Goal: Information Seeking & Learning: Learn about a topic

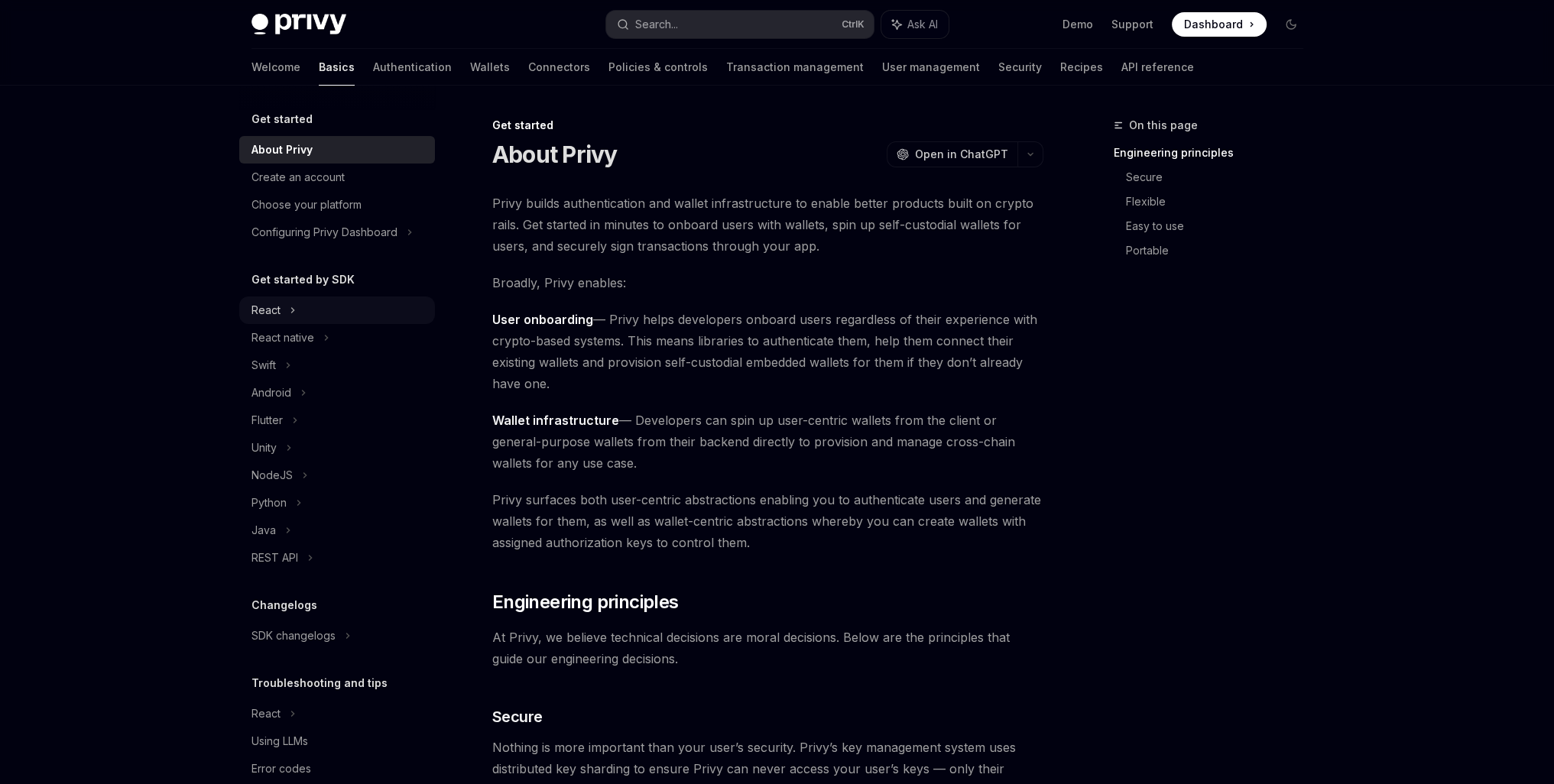
click at [279, 322] on div "React" at bounding box center [337, 310] width 196 height 28
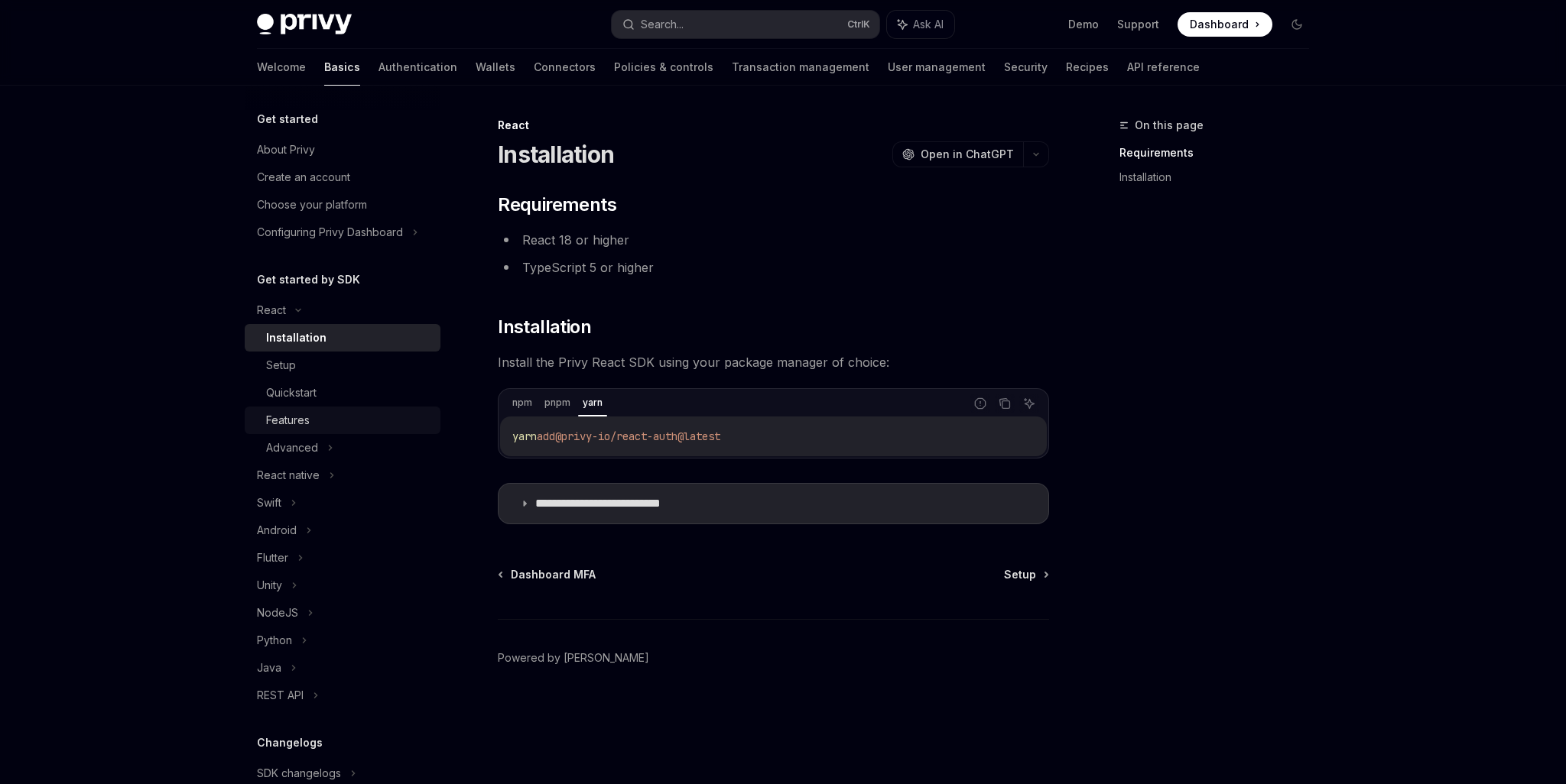
click at [300, 431] on link "Features" at bounding box center [343, 420] width 196 height 28
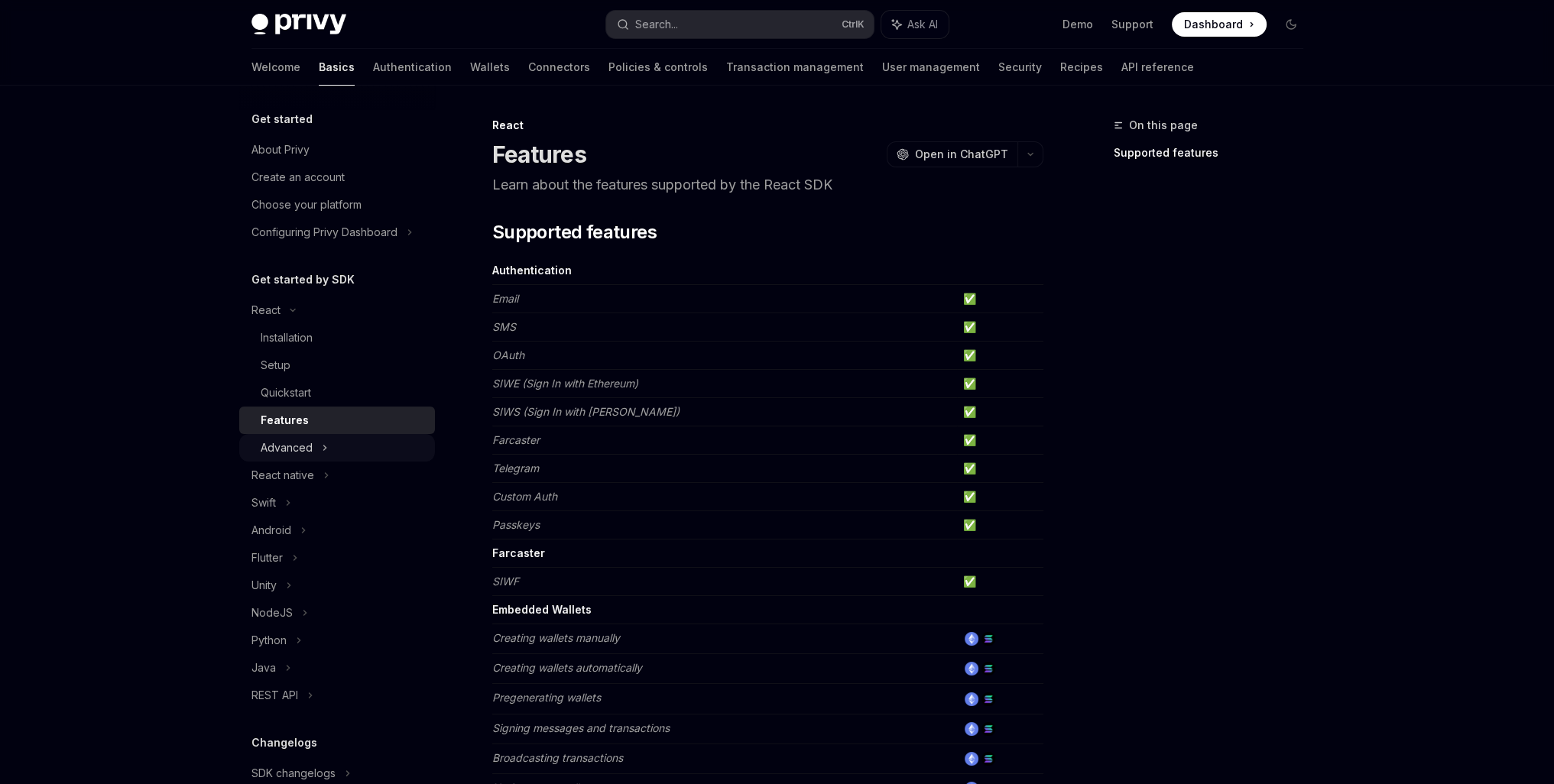
click at [291, 455] on div "Advanced" at bounding box center [287, 448] width 52 height 19
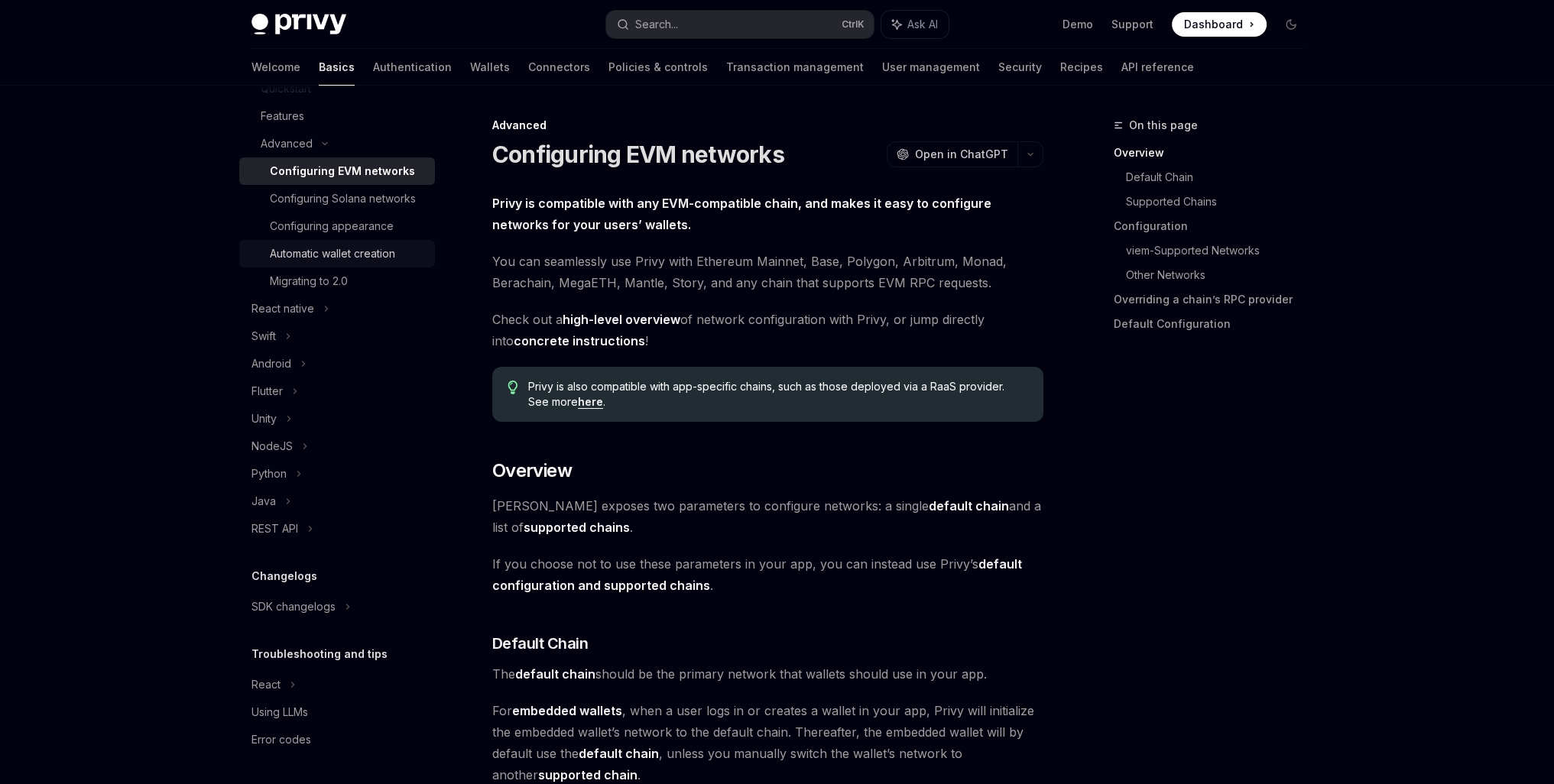
scroll to position [322, 0]
click at [359, 288] on div "Migrating to 2.0" at bounding box center [347, 281] width 156 height 19
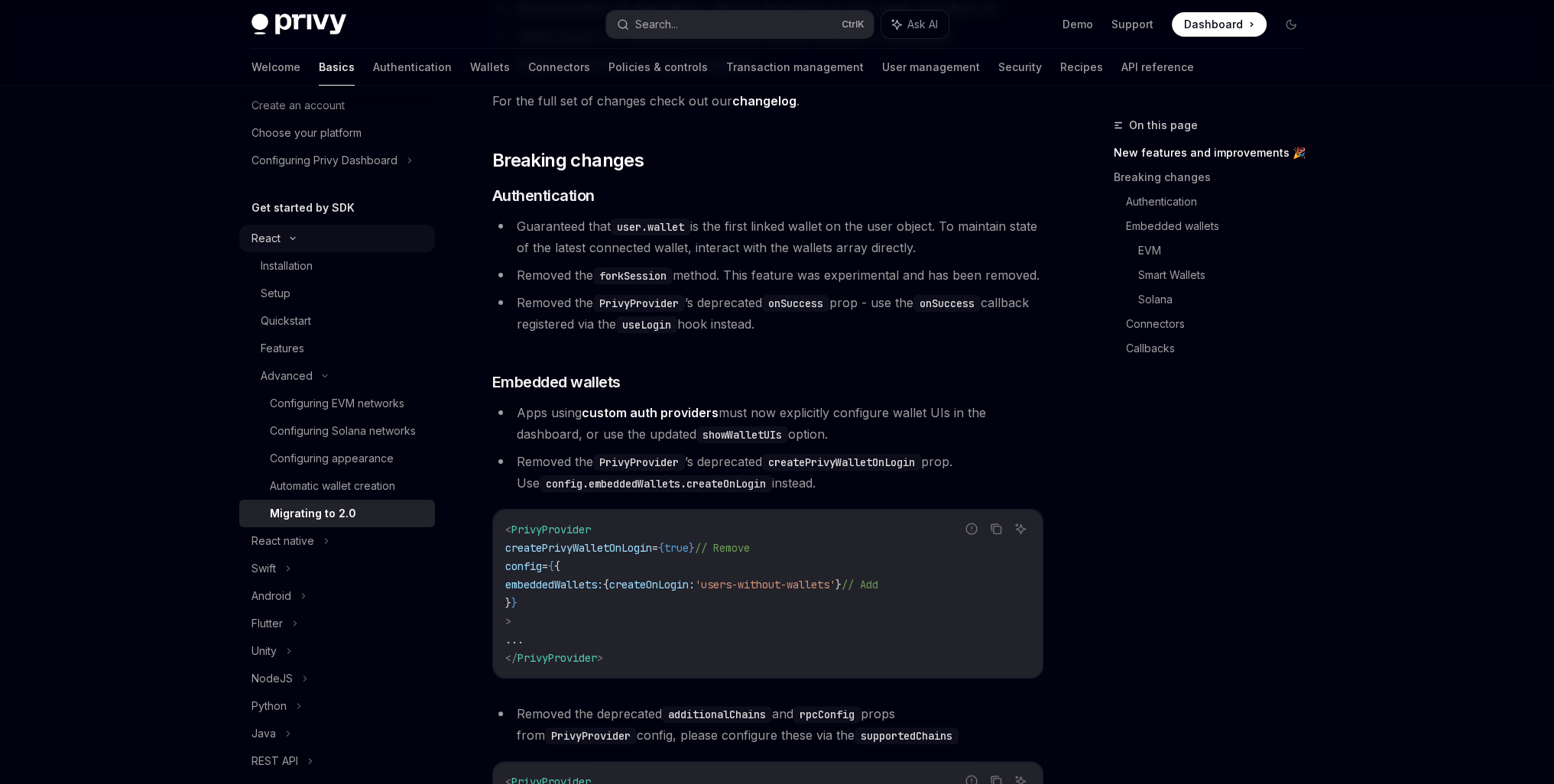
scroll to position [68, 0]
click at [373, 61] on link "Authentication" at bounding box center [412, 67] width 78 height 36
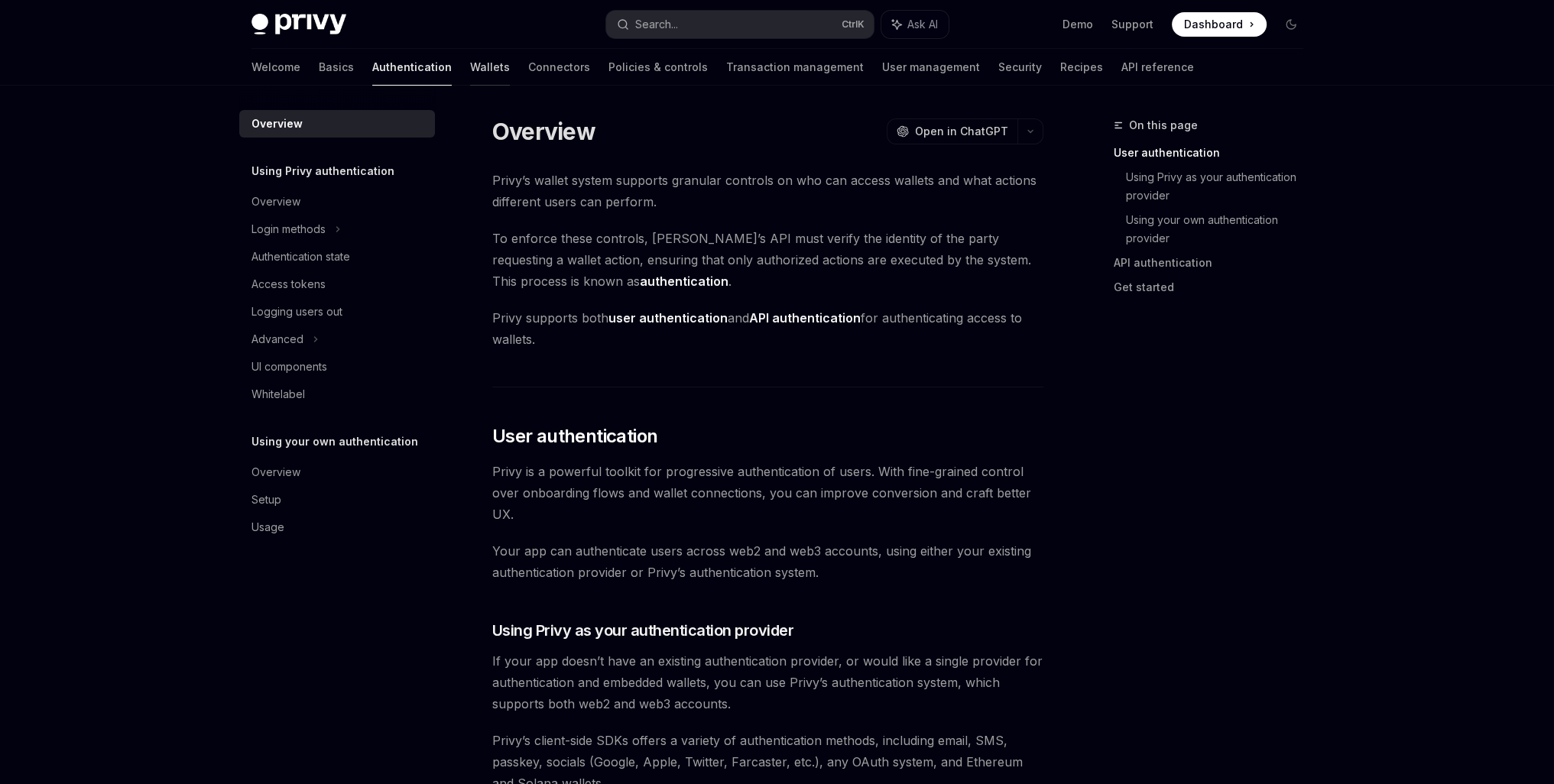
click at [470, 59] on link "Wallets" at bounding box center [490, 67] width 40 height 36
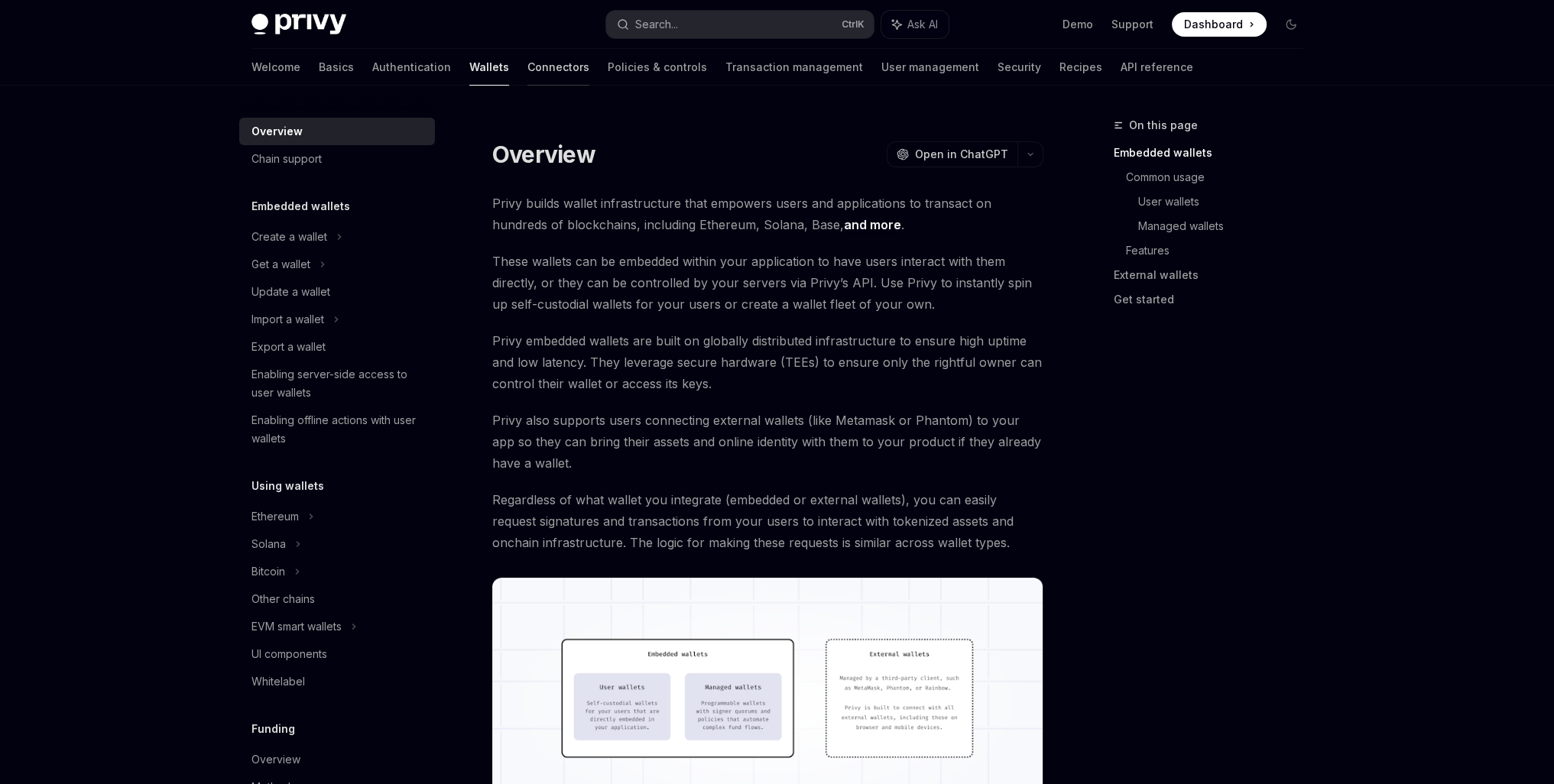
click at [528, 63] on link "Connectors" at bounding box center [559, 67] width 62 height 36
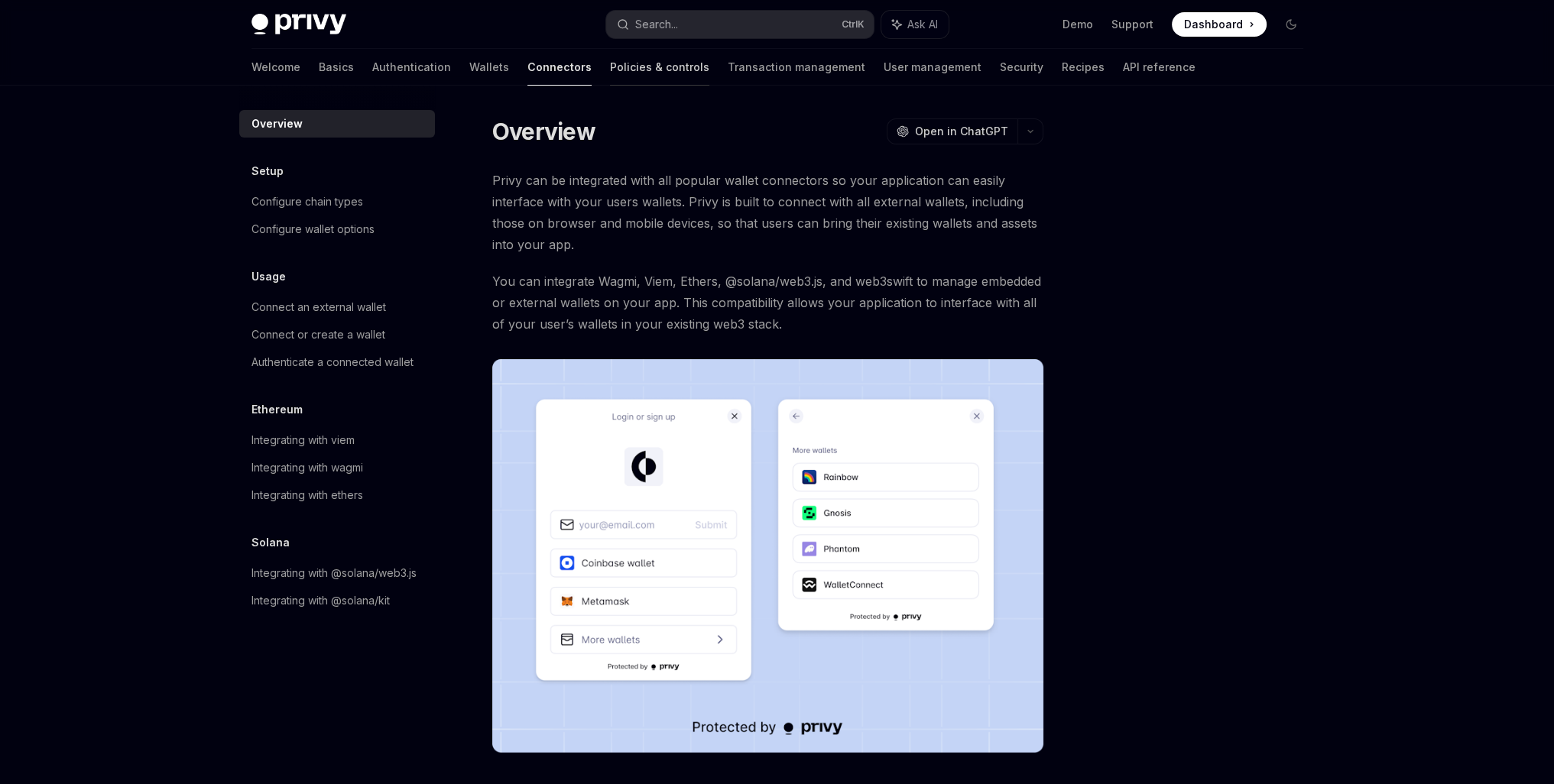
click at [610, 64] on link "Policies & controls" at bounding box center [660, 67] width 100 height 36
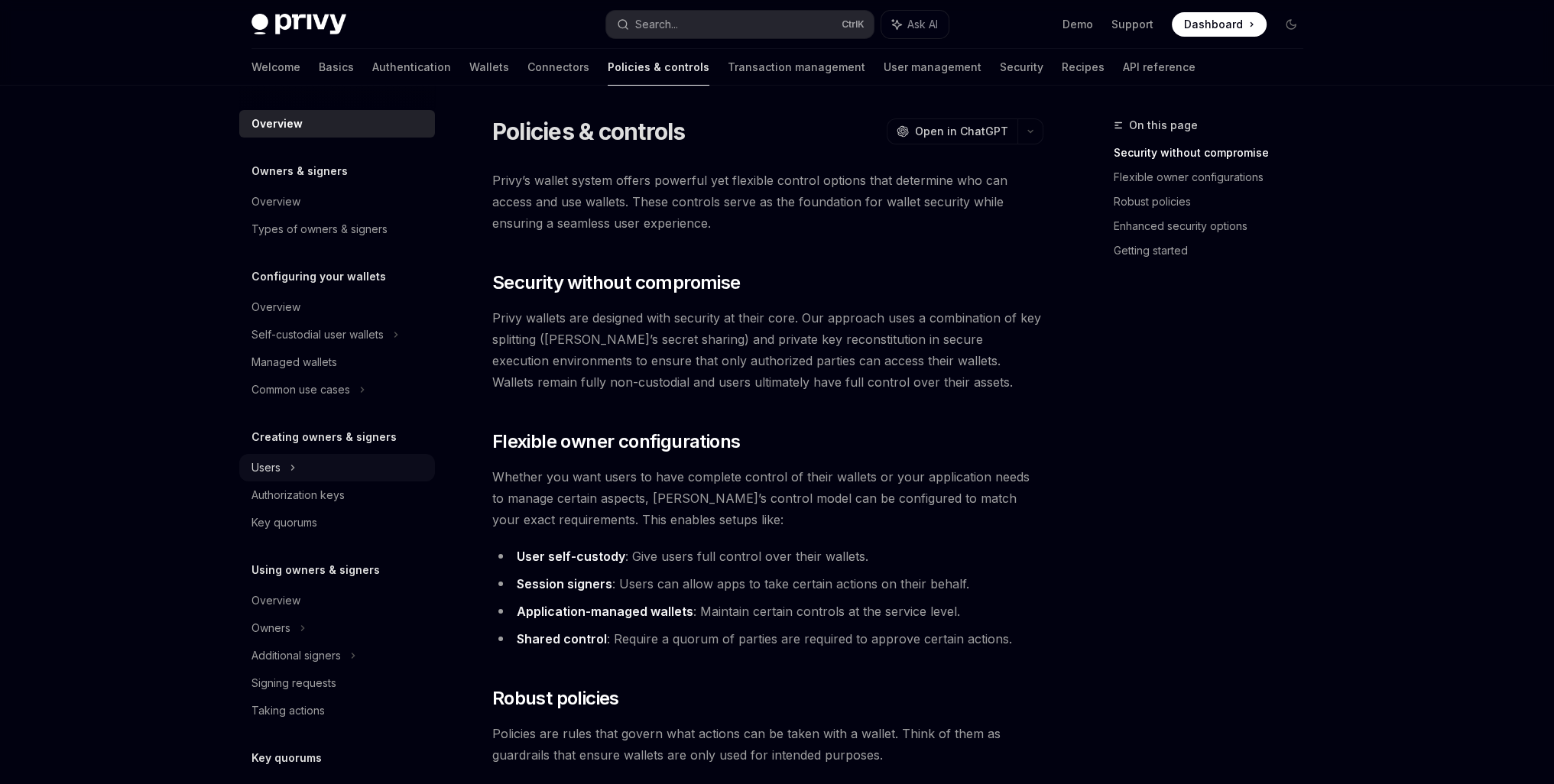
click at [285, 468] on div "Users" at bounding box center [337, 467] width 196 height 28
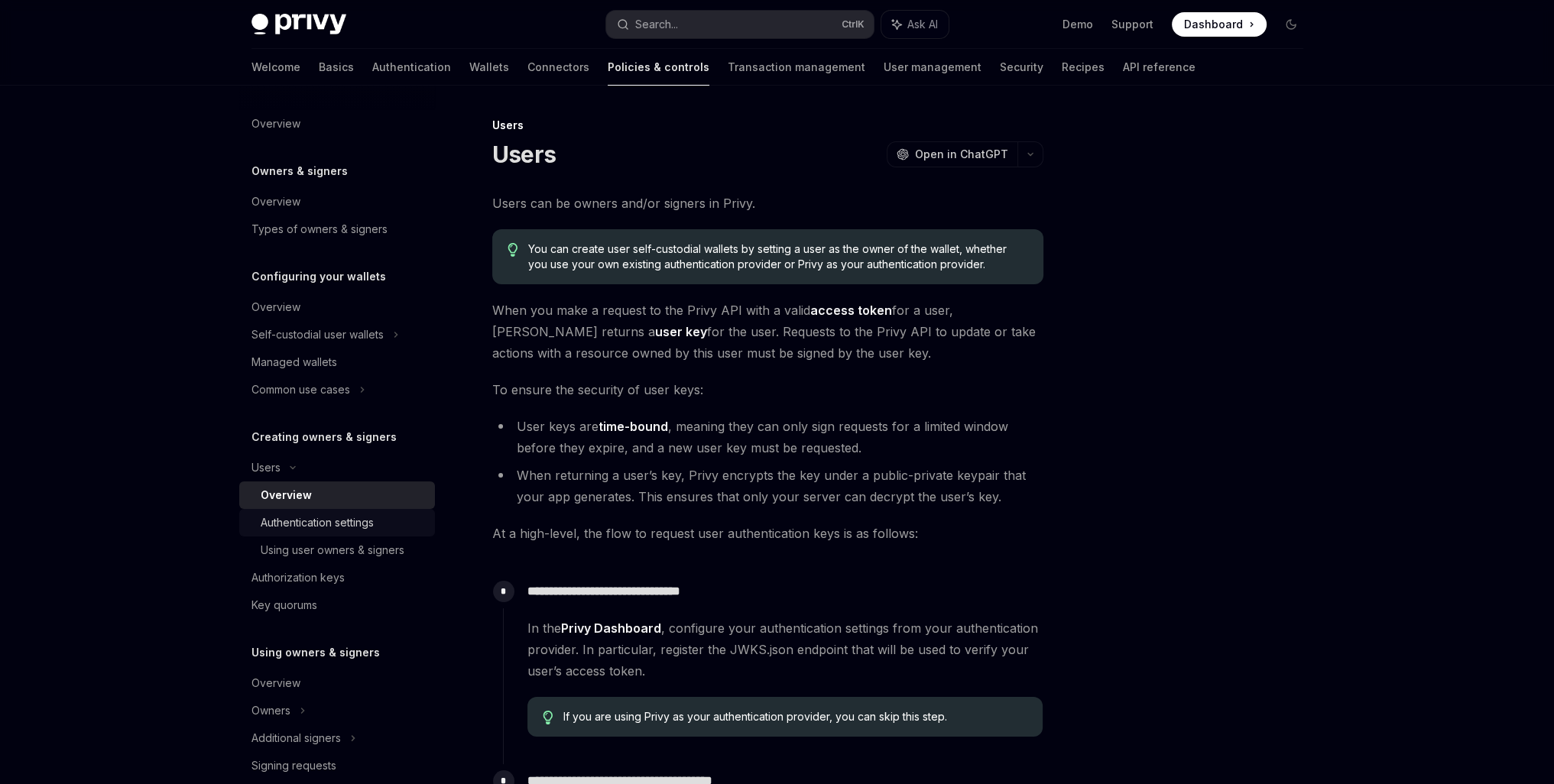
click at [312, 512] on link "Authentication settings" at bounding box center [337, 522] width 196 height 28
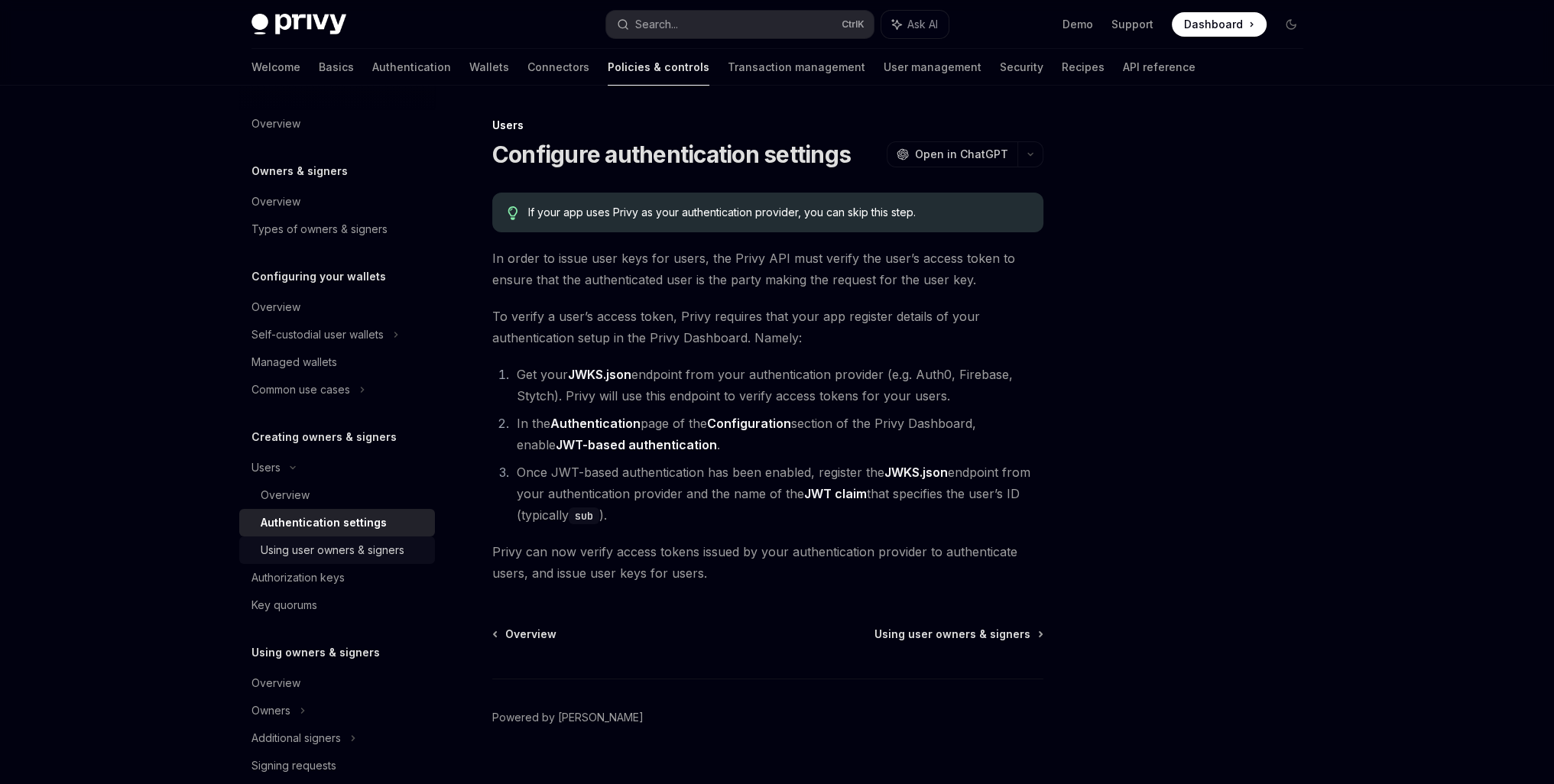
click at [299, 553] on div "Using user owners & signers" at bounding box center [332, 550] width 143 height 19
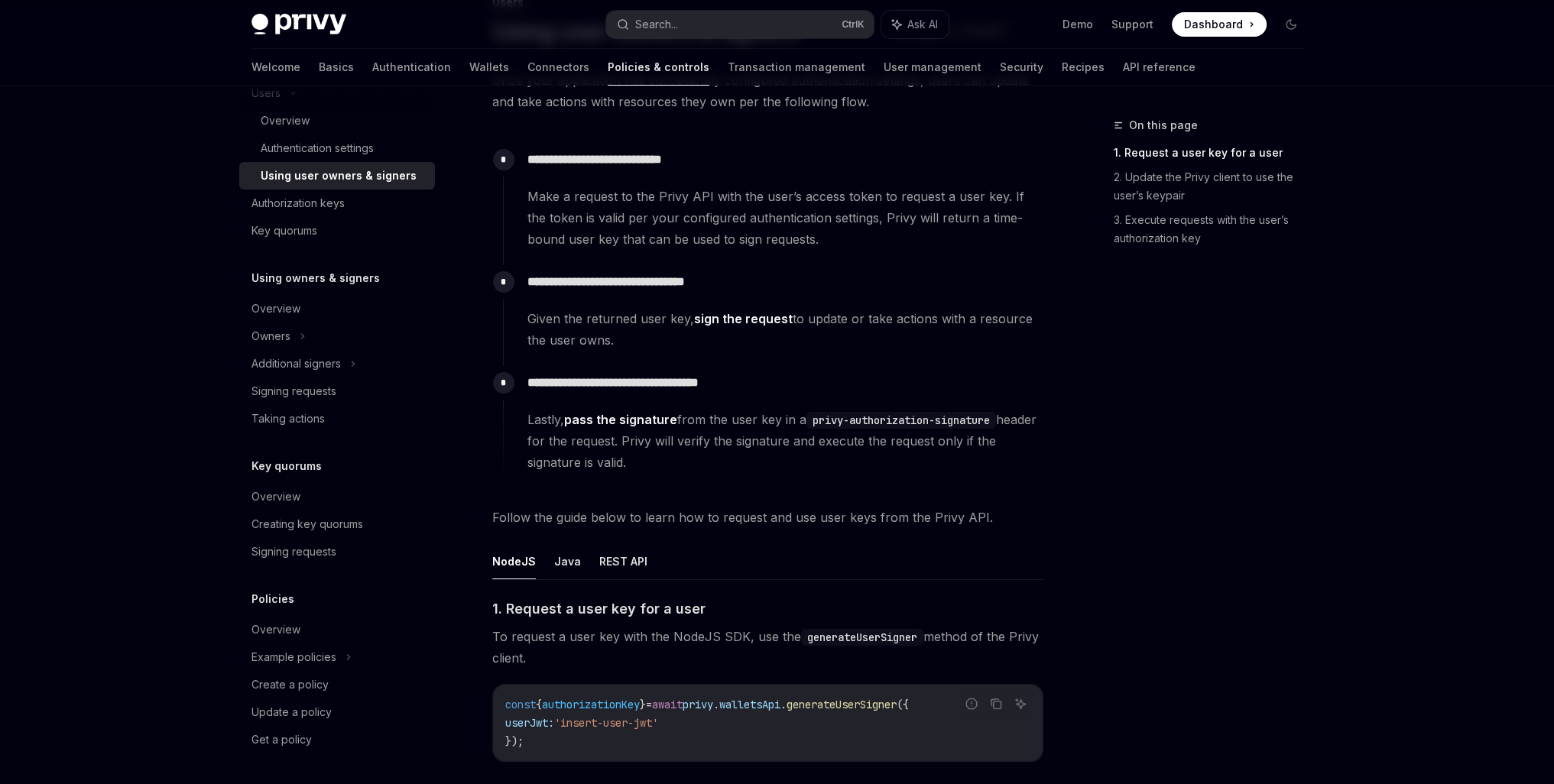
scroll to position [127, 0]
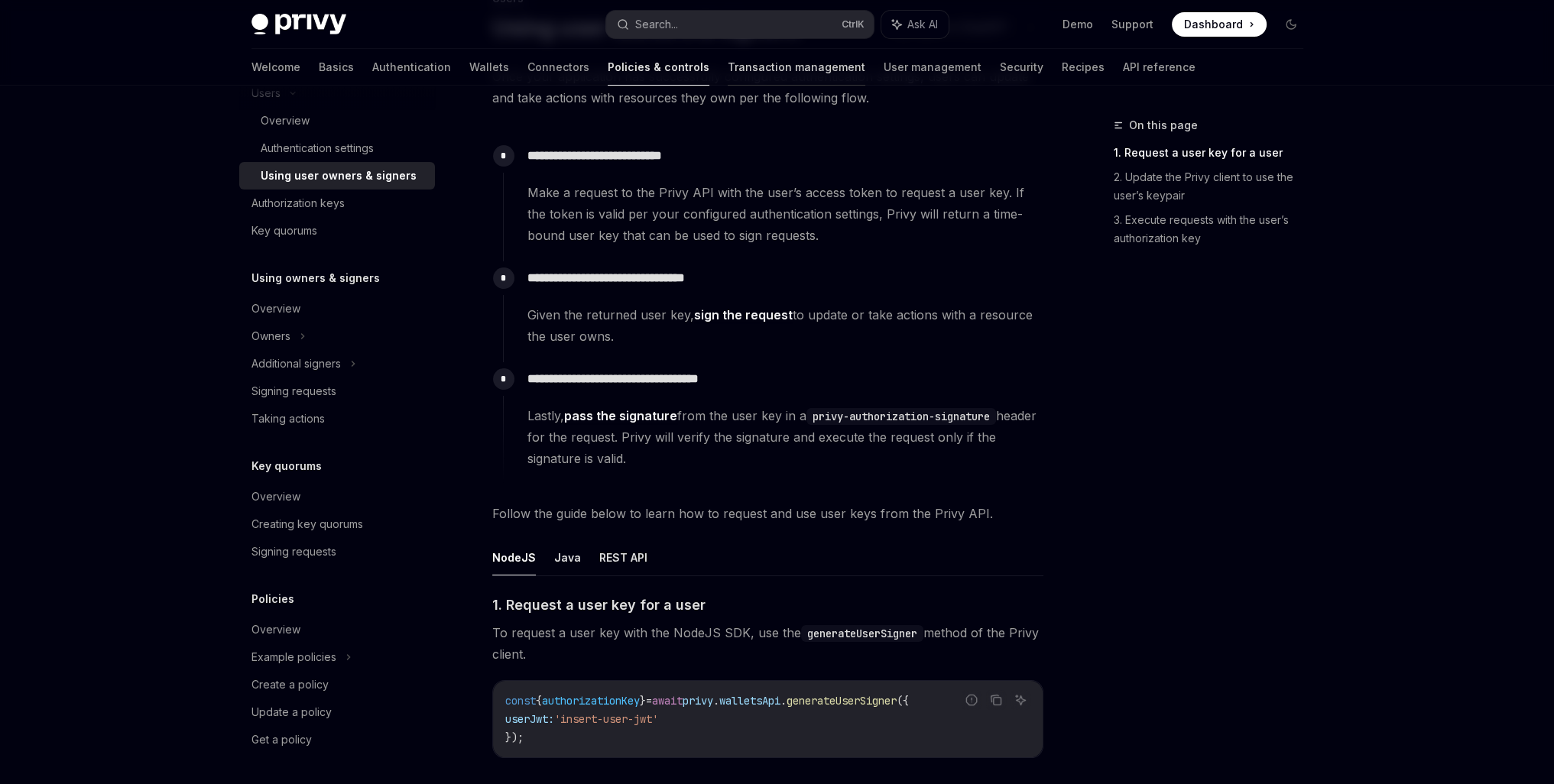
click at [728, 80] on link "Transaction management" at bounding box center [797, 67] width 138 height 36
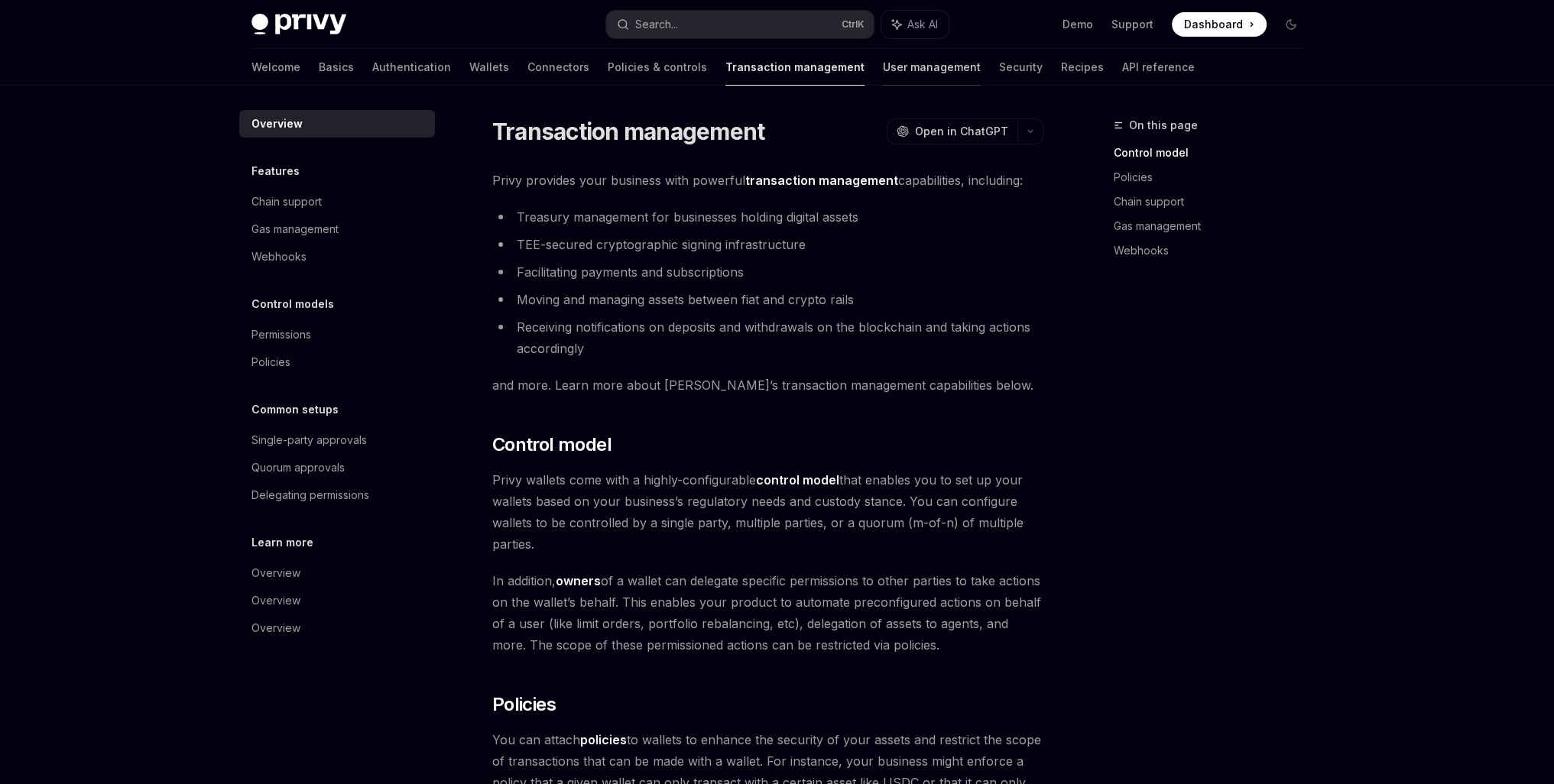
click at [883, 62] on link "User management" at bounding box center [932, 67] width 98 height 36
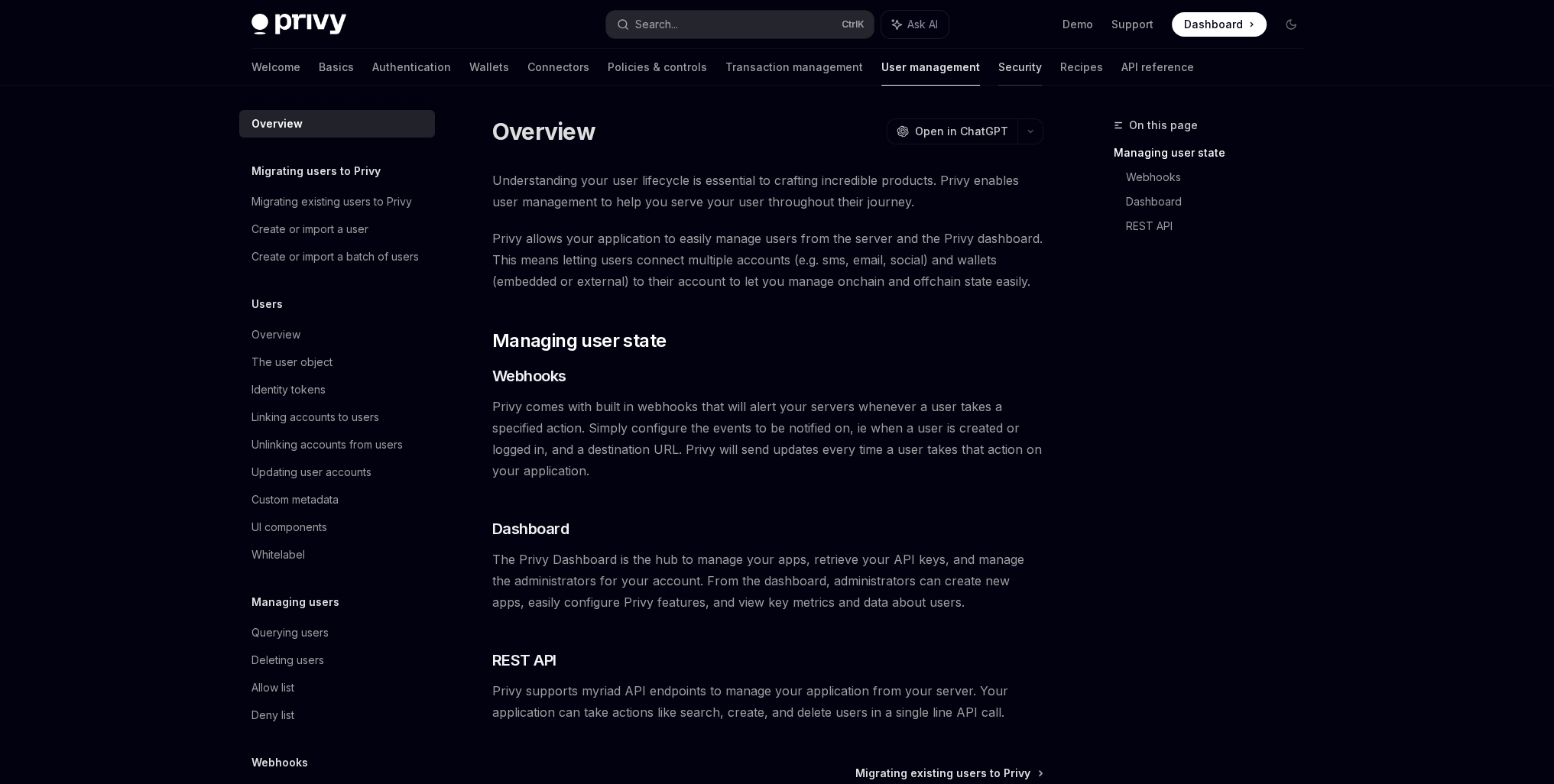
click at [999, 68] on link "Security" at bounding box center [1020, 67] width 44 height 36
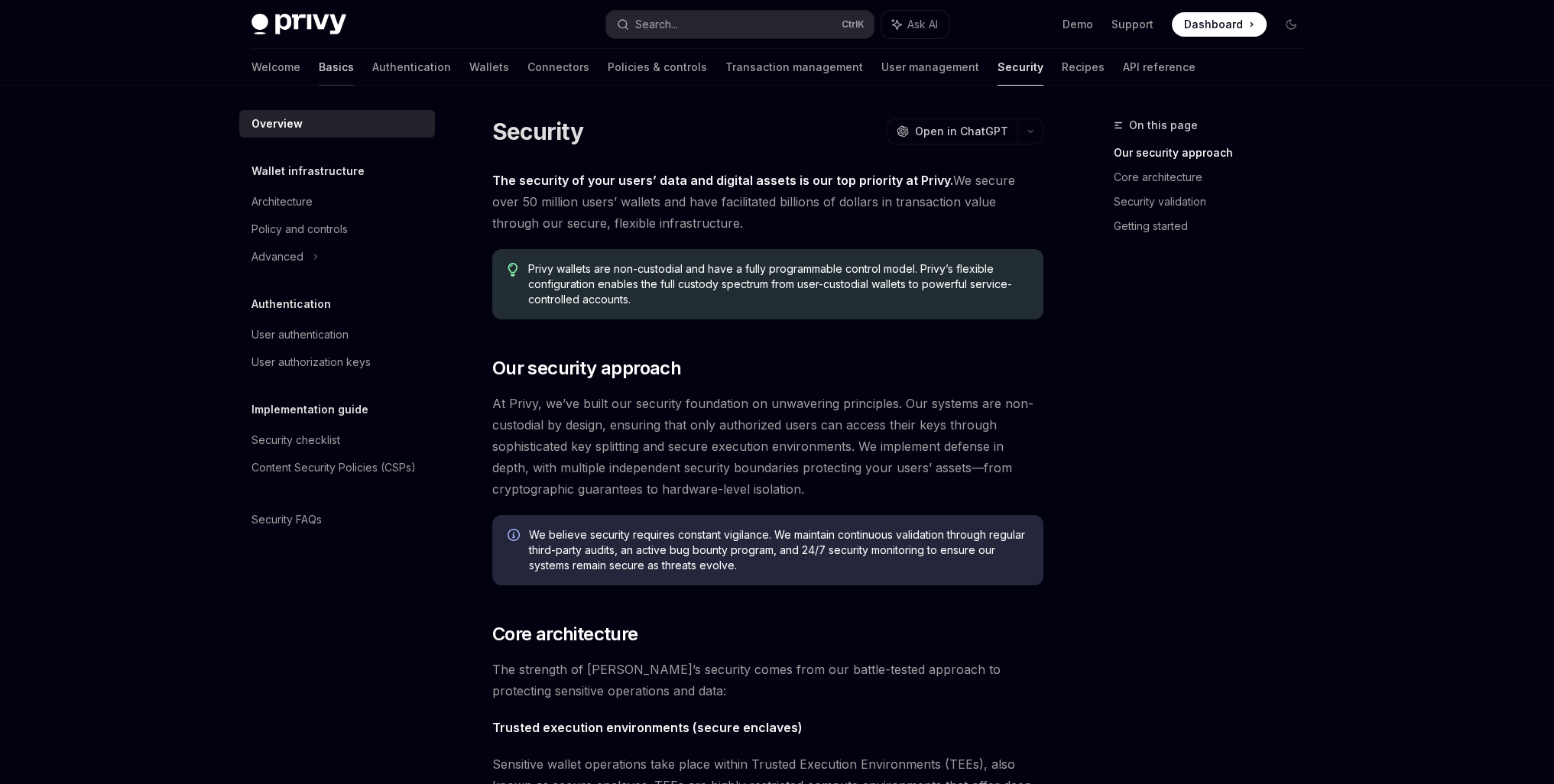
click at [319, 76] on link "Basics" at bounding box center [336, 67] width 36 height 36
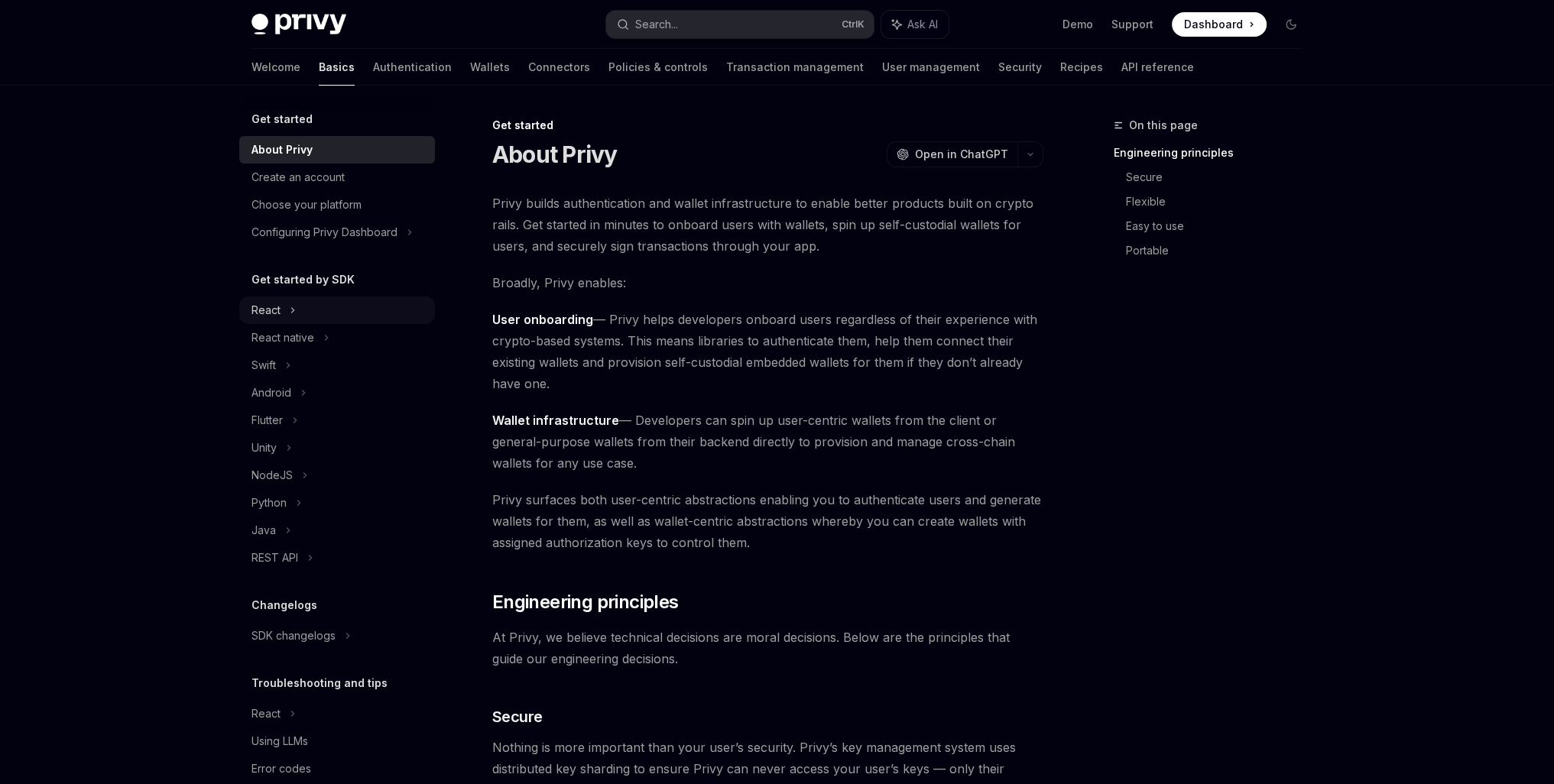
click at [284, 311] on div "React" at bounding box center [337, 310] width 196 height 28
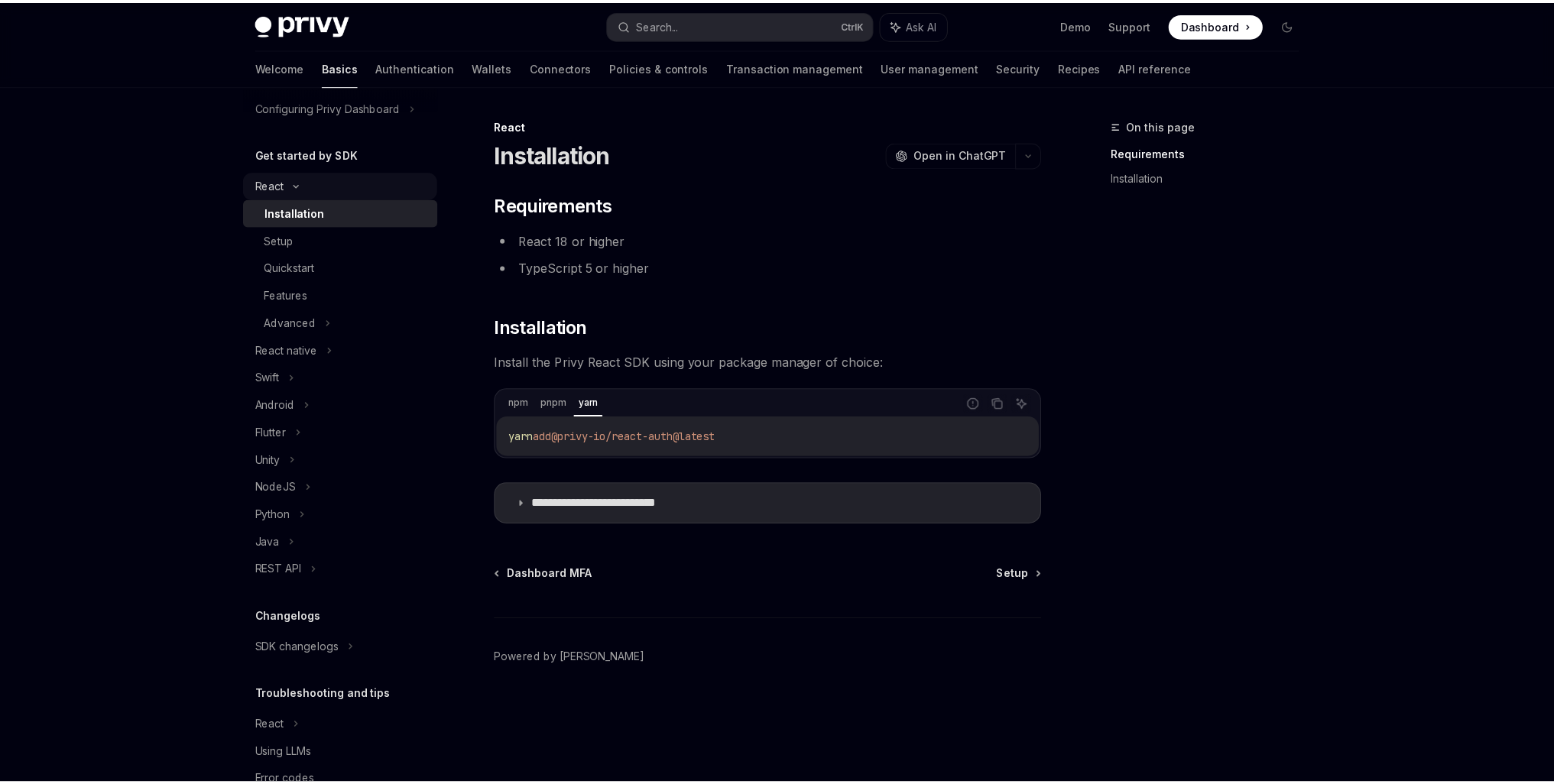
scroll to position [127, 0]
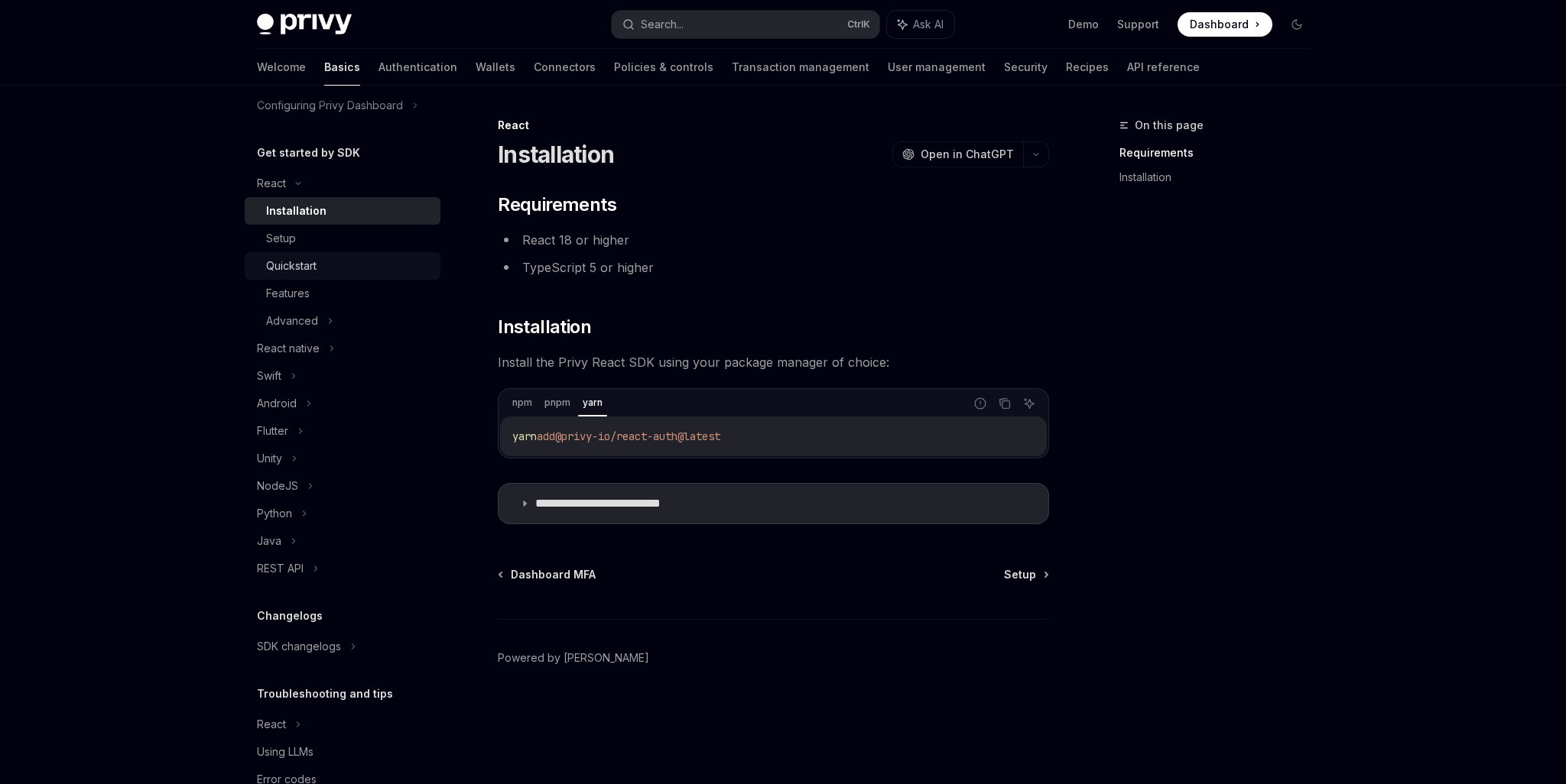
click at [302, 257] on div "Quickstart" at bounding box center [291, 266] width 51 height 19
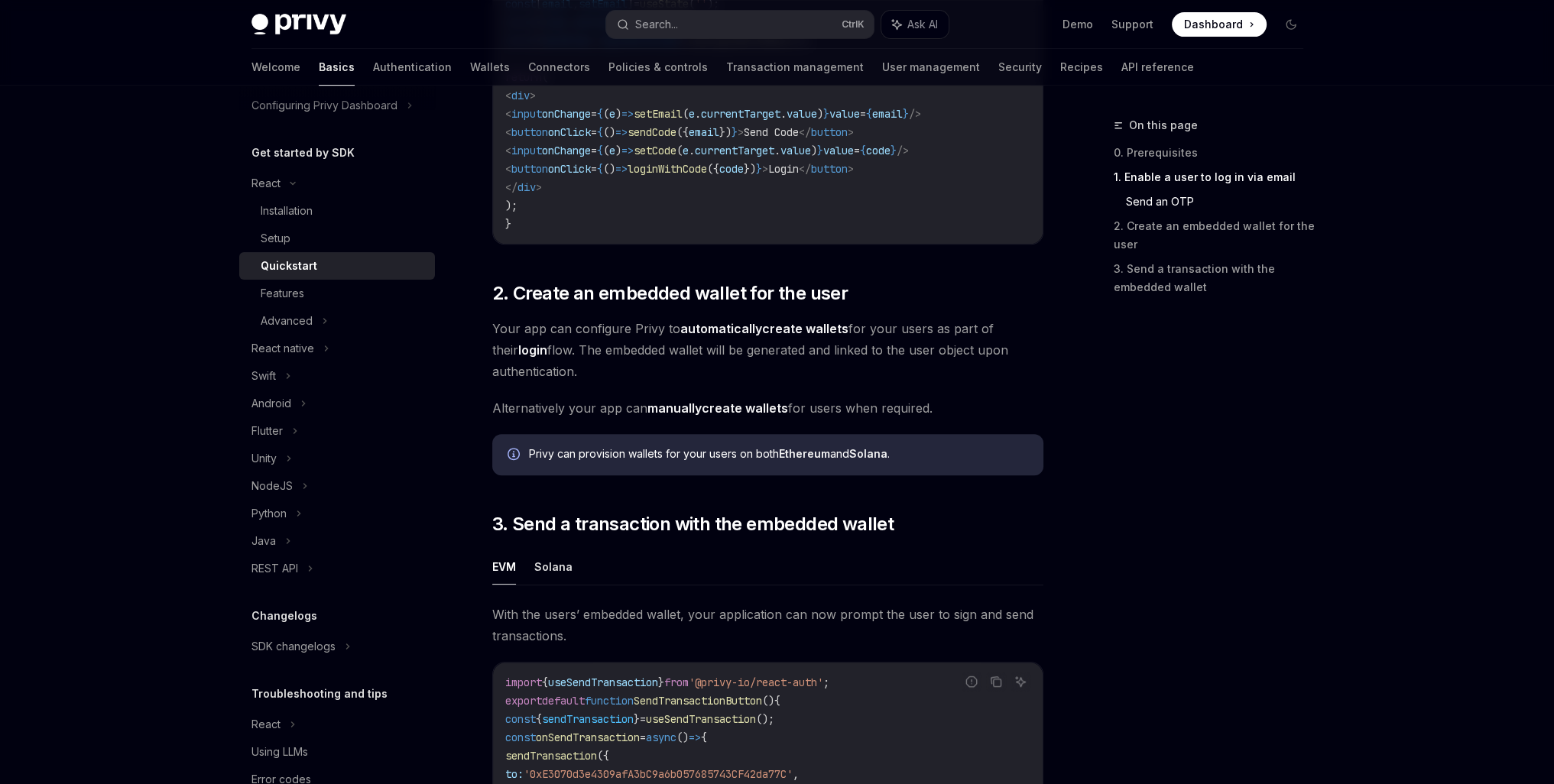
scroll to position [1432, 0]
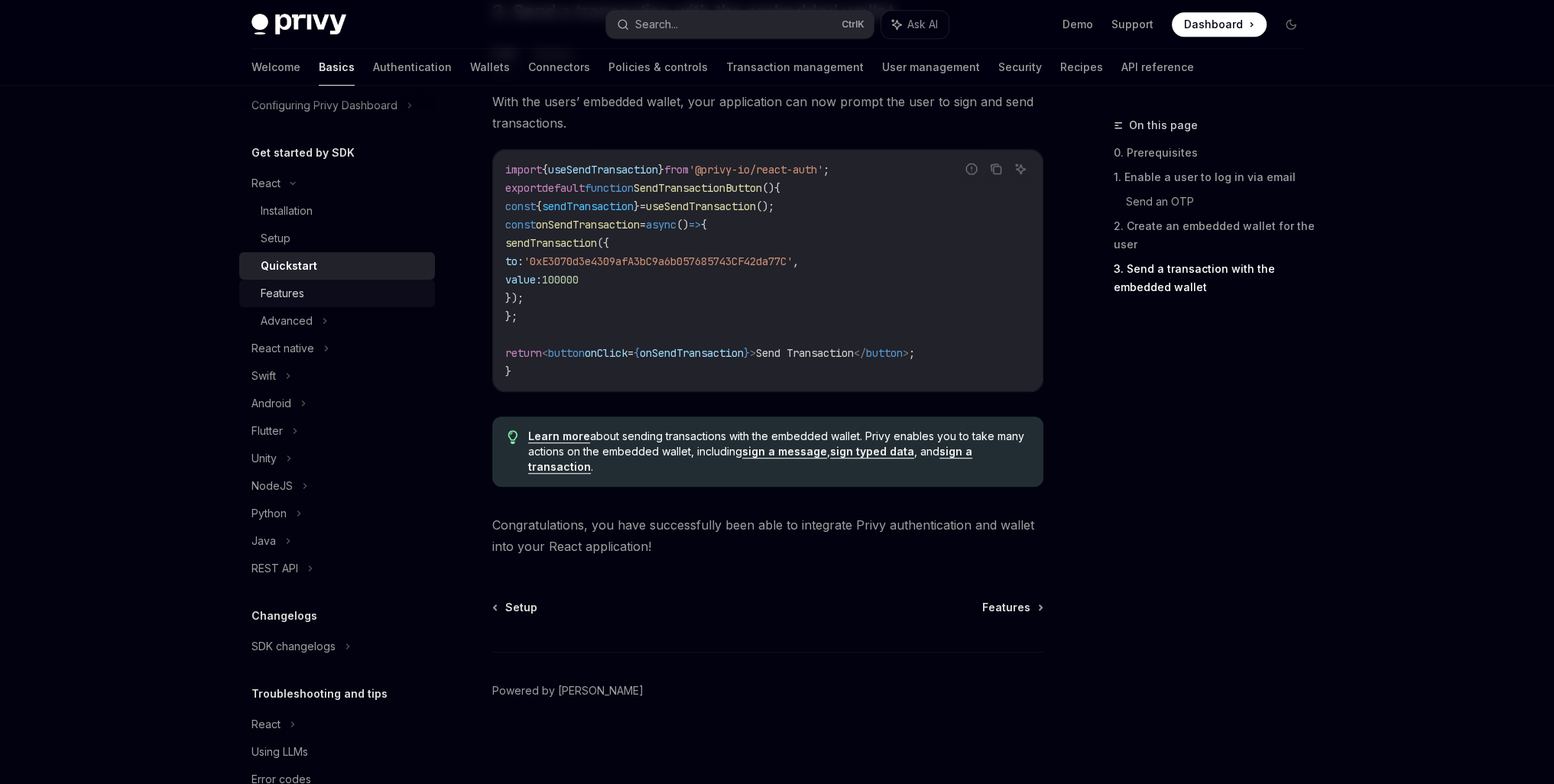
click at [261, 295] on div "Features" at bounding box center [282, 293] width 44 height 19
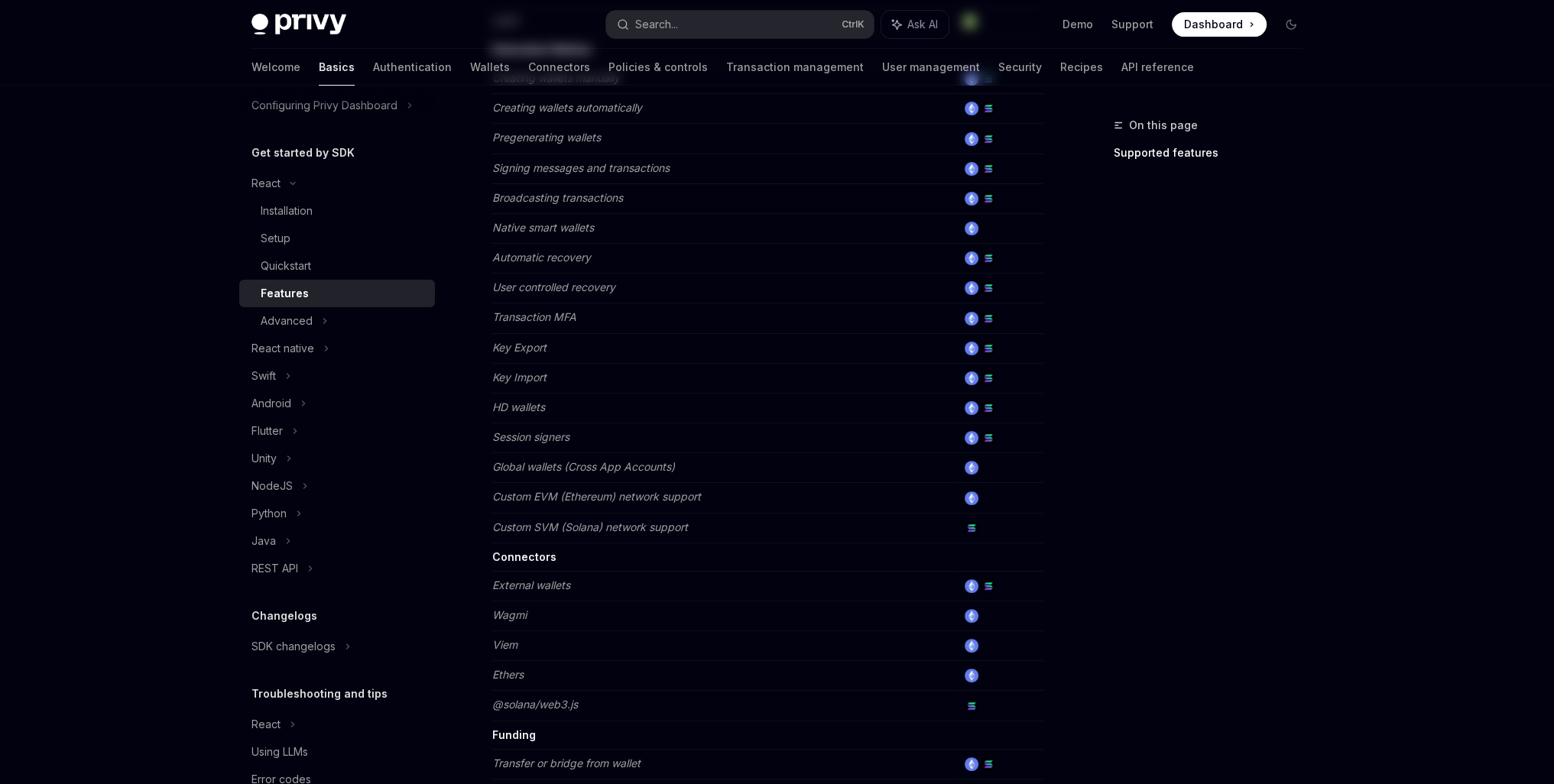
scroll to position [840, 0]
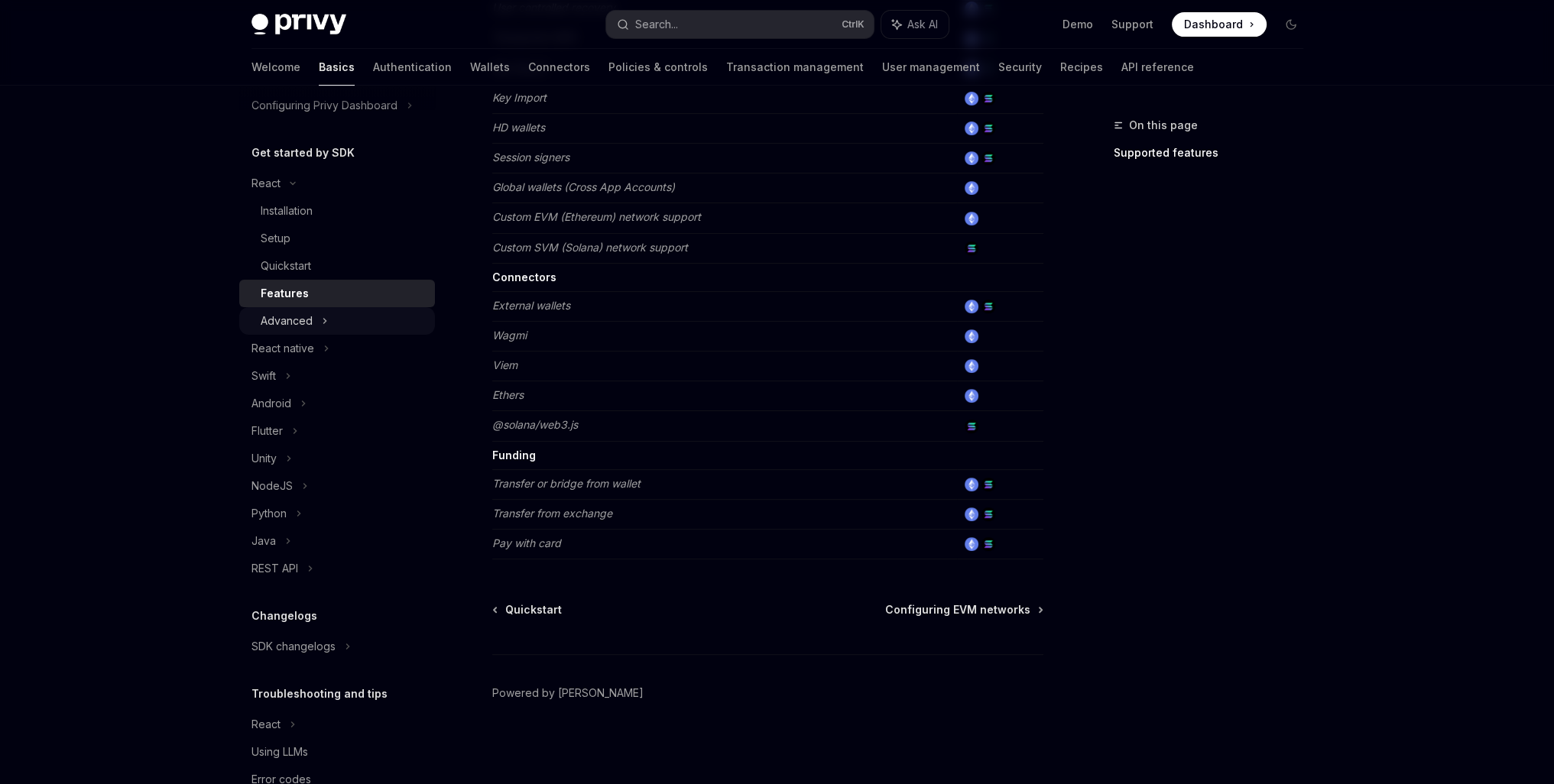
click at [304, 327] on div "Advanced" at bounding box center [287, 320] width 52 height 19
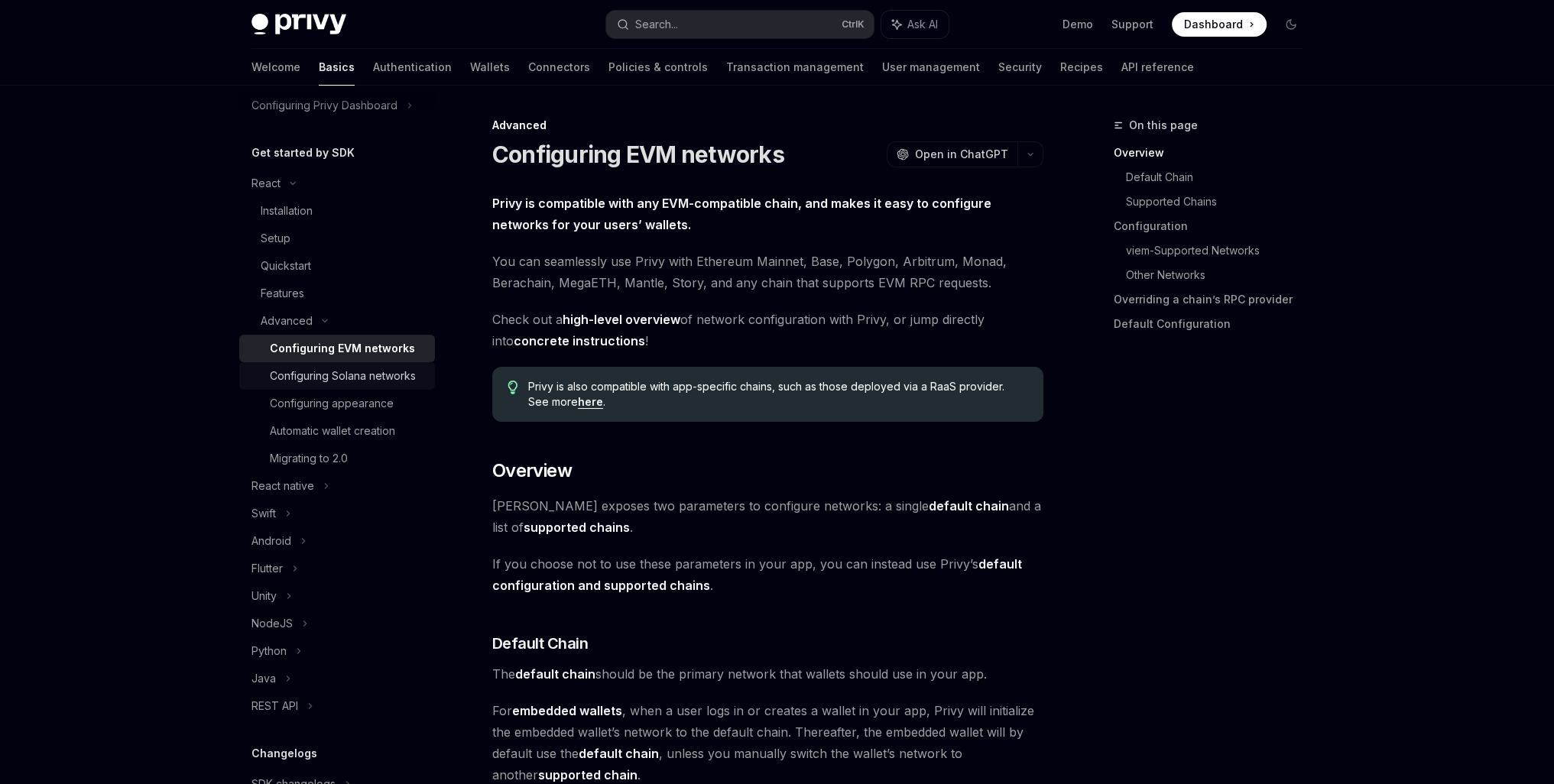
click at [331, 363] on link "Configuring Solana networks" at bounding box center [337, 376] width 196 height 28
type textarea "*"
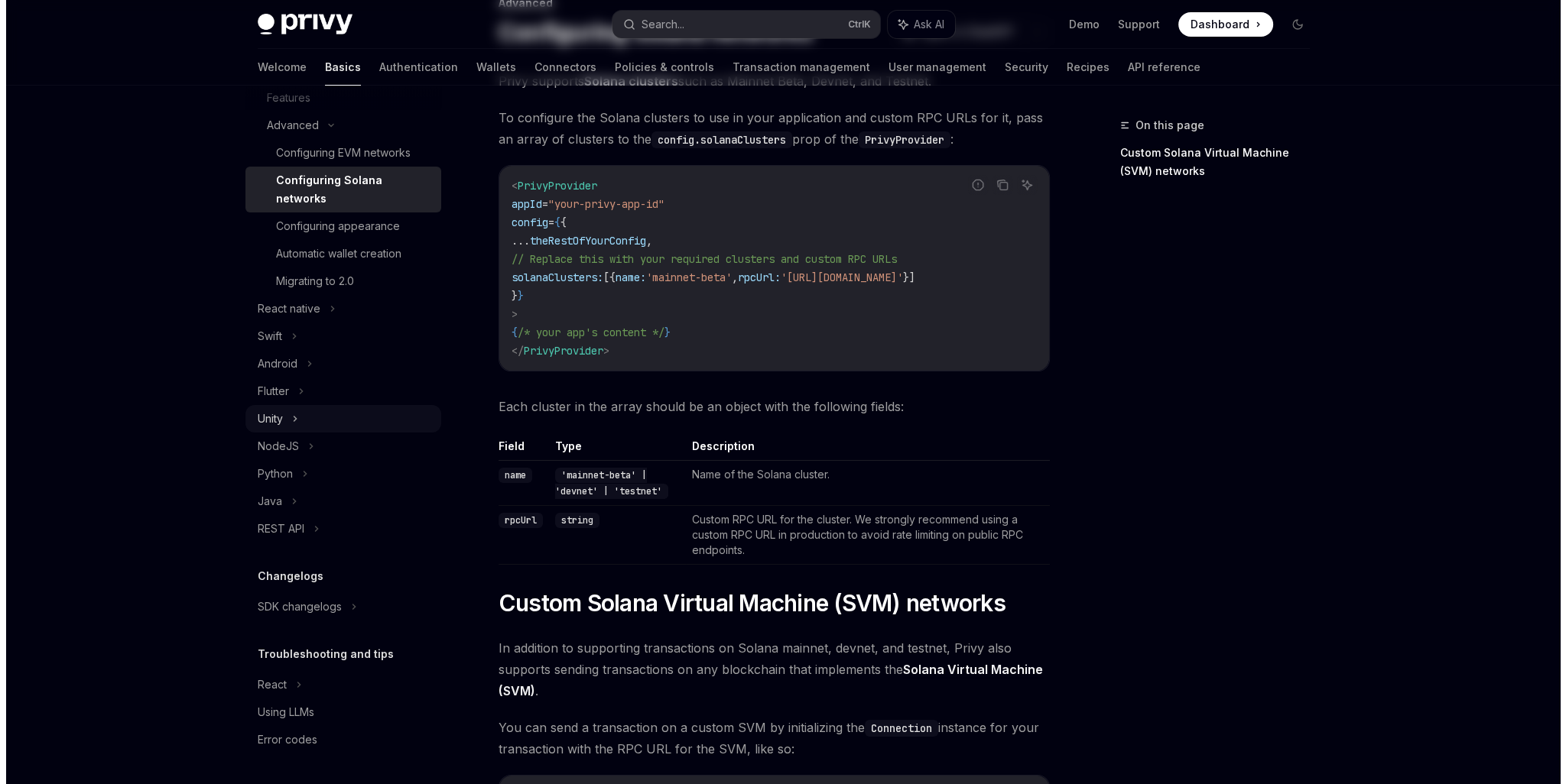
scroll to position [127, 0]
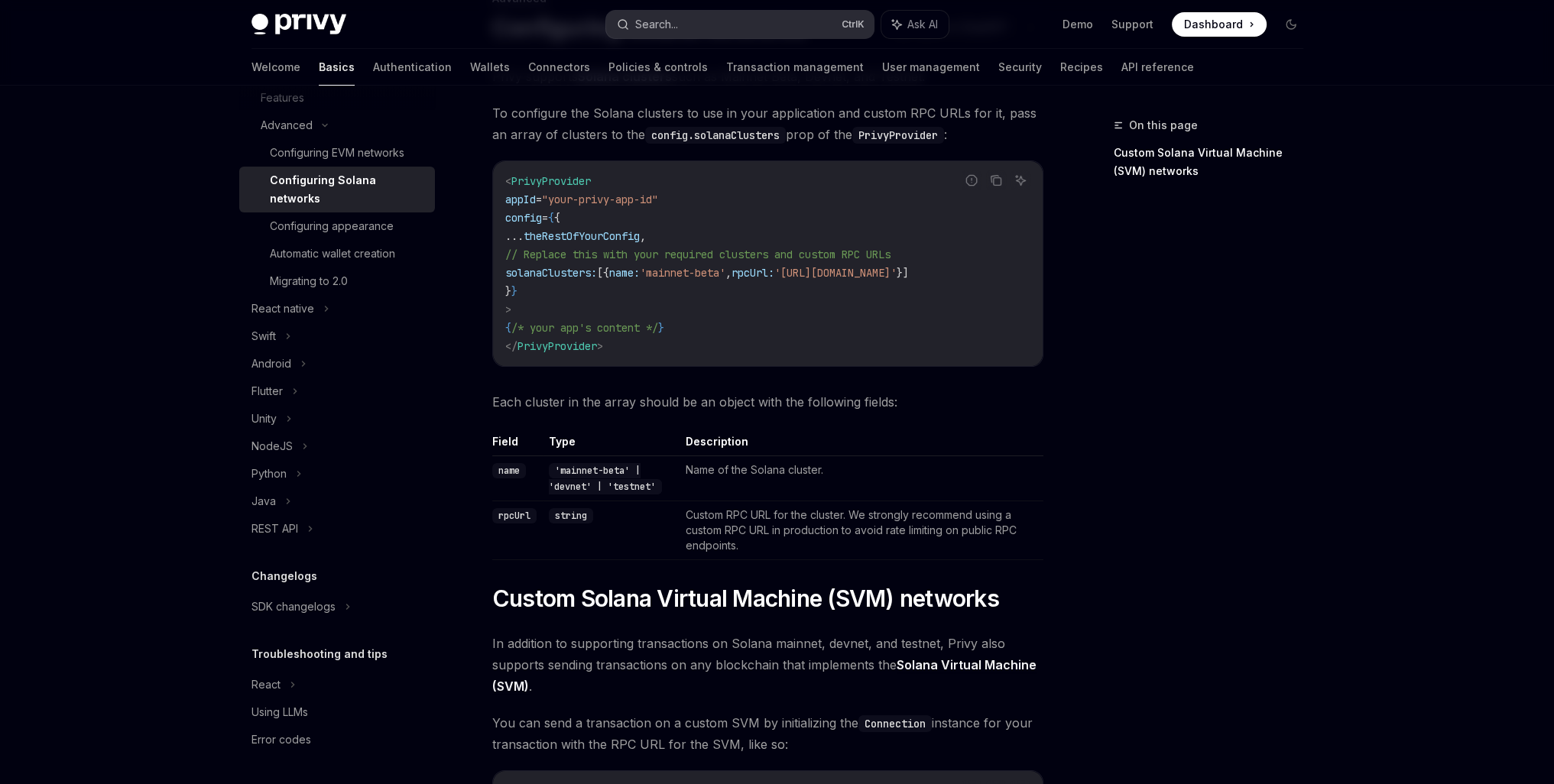
click at [703, 16] on button "Search... Ctrl K" at bounding box center [740, 24] width 268 height 28
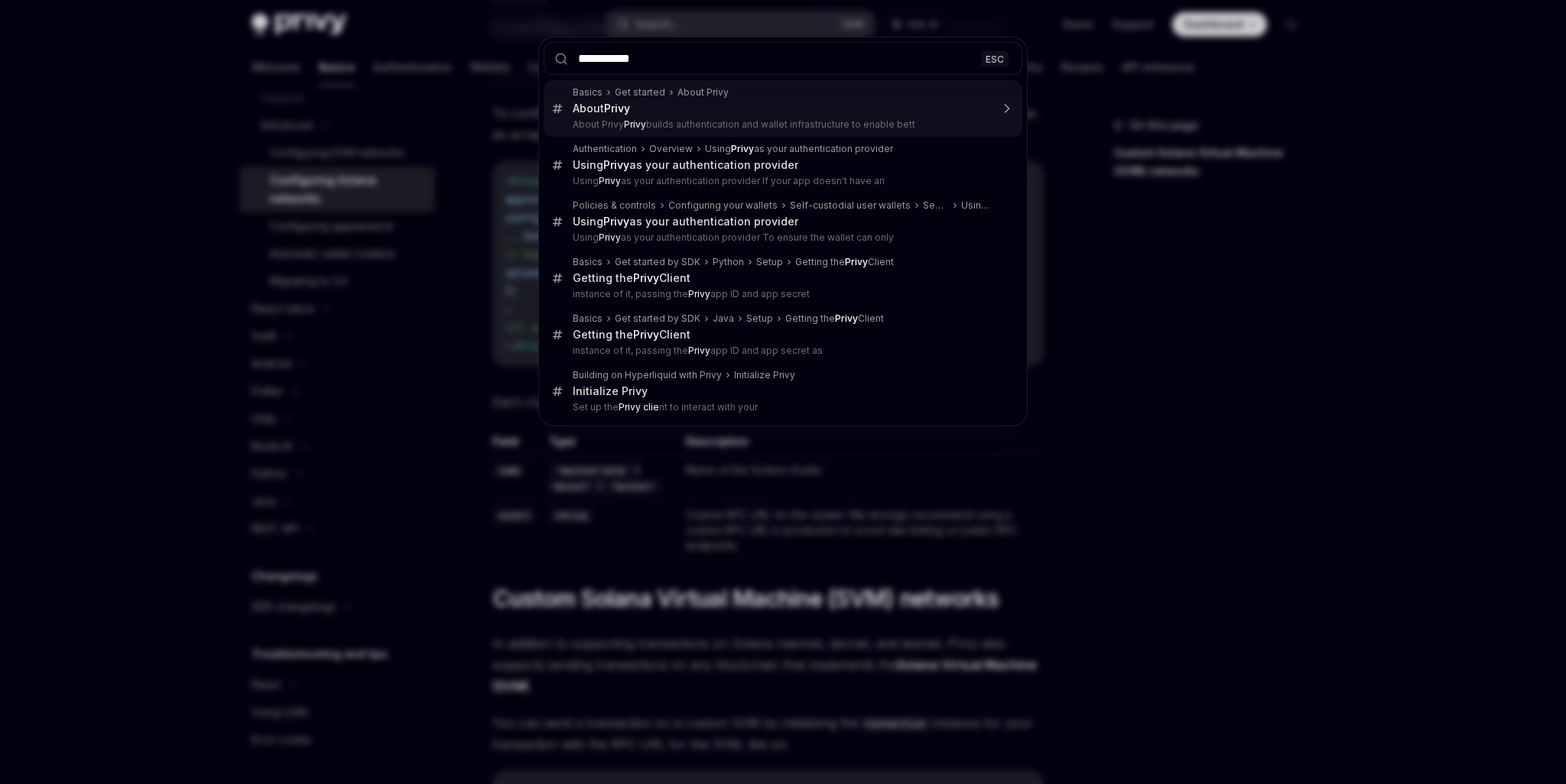
type input "**********"
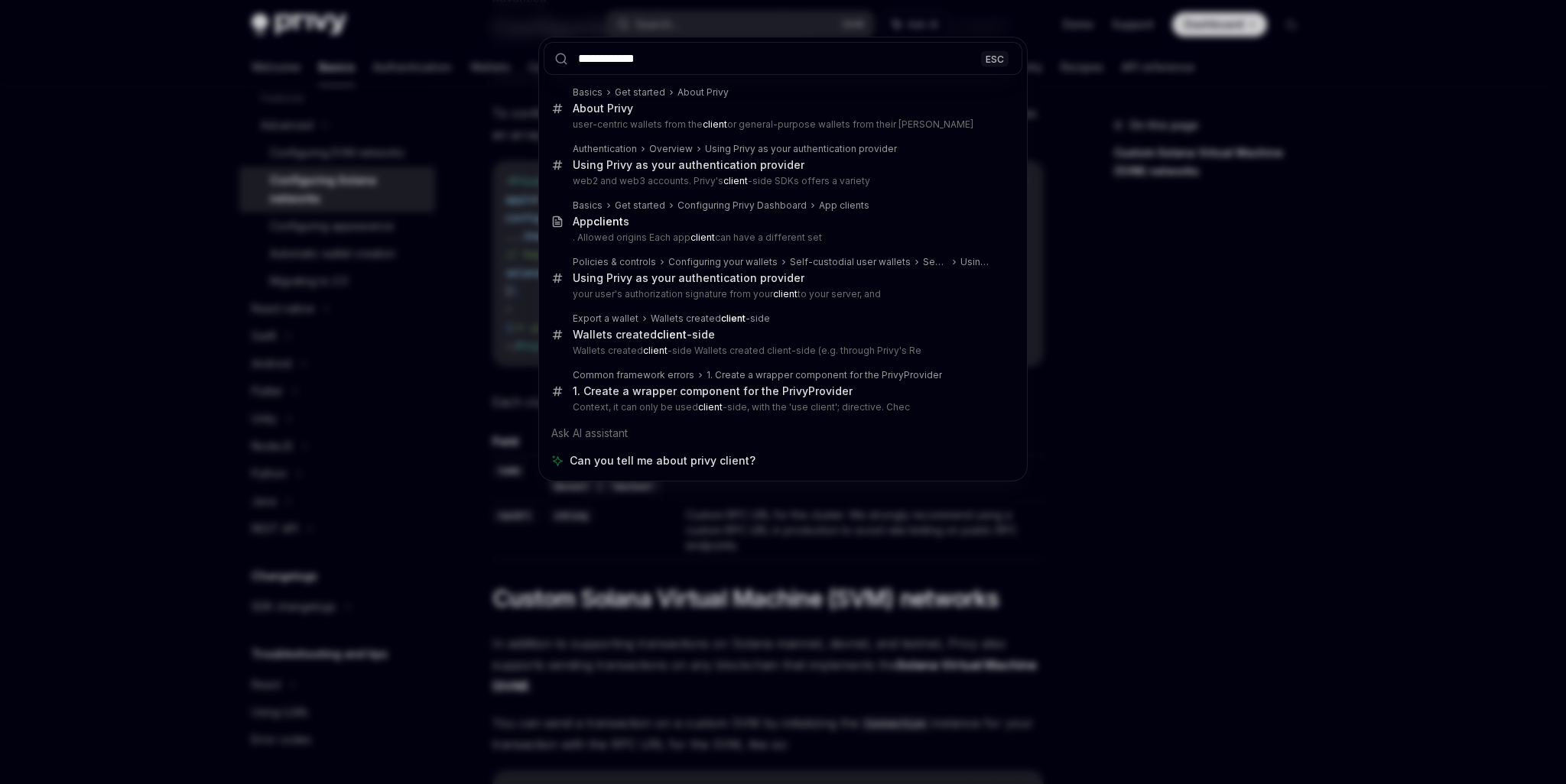
drag, startPoint x: 653, startPoint y: 62, endPoint x: 499, endPoint y: 59, distance: 154.0
click at [499, 59] on div "**********" at bounding box center [783, 392] width 1566 height 784
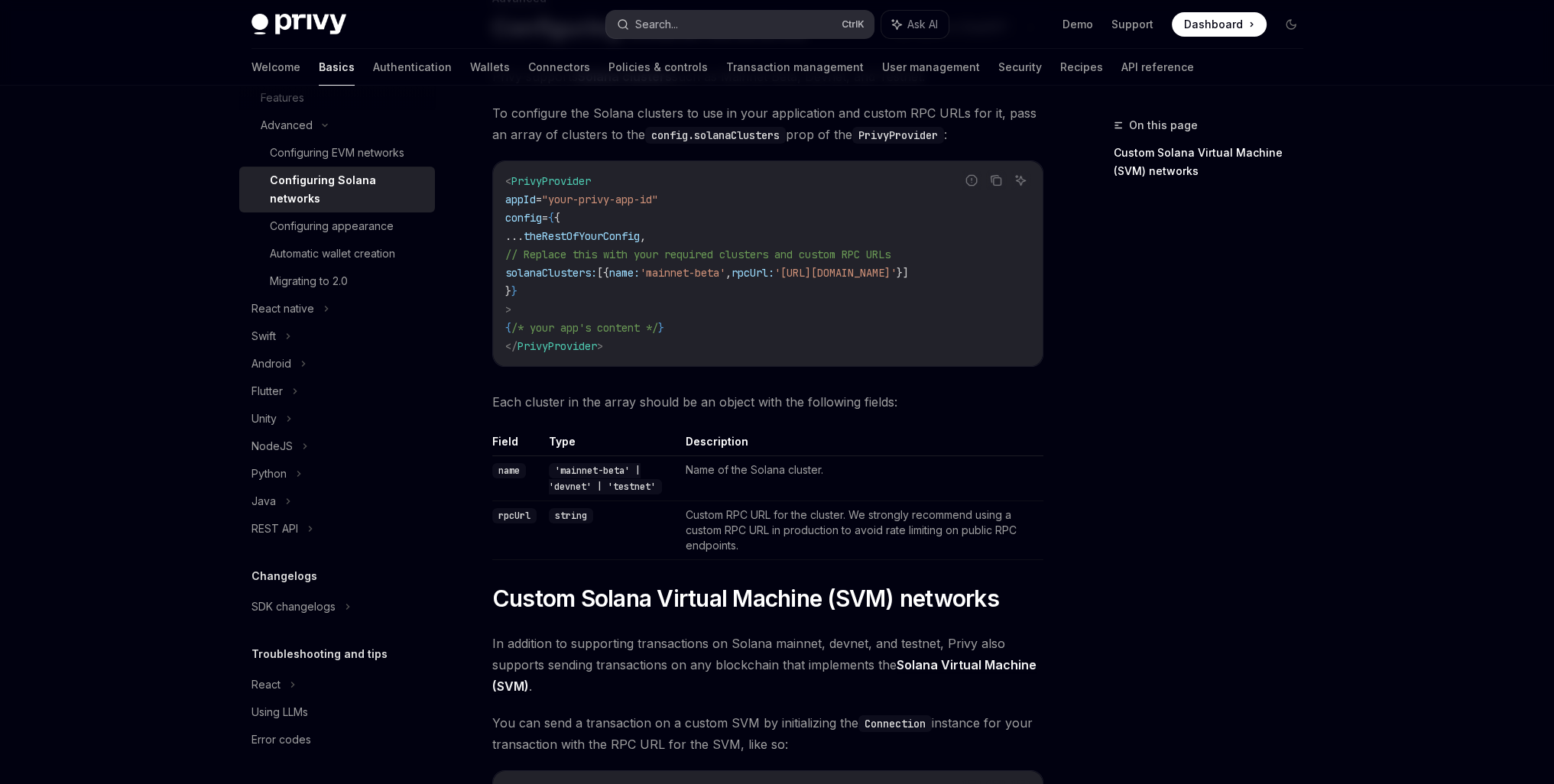
click at [689, 28] on button "Search... Ctrl K" at bounding box center [740, 24] width 268 height 28
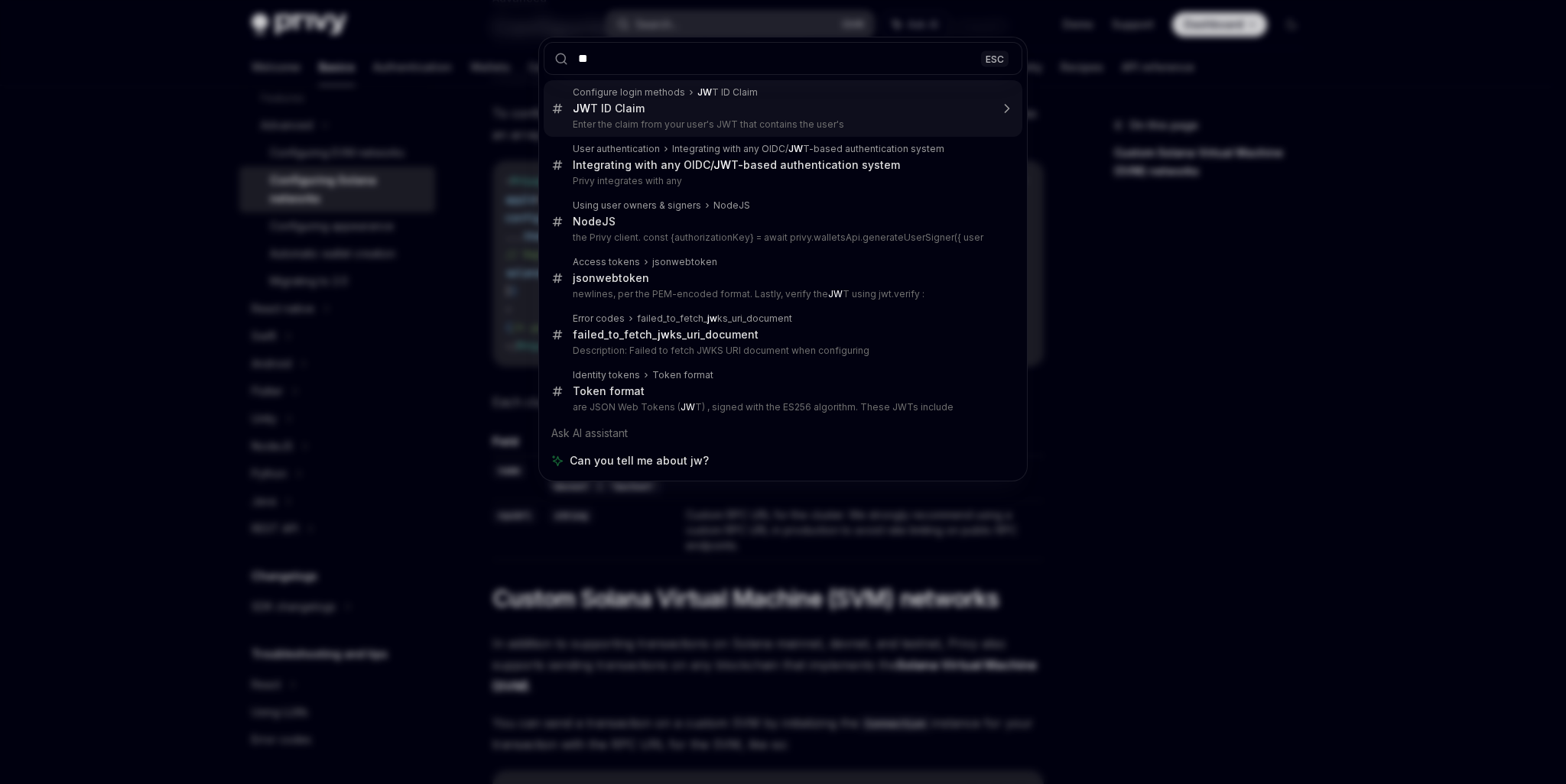
type input "***"
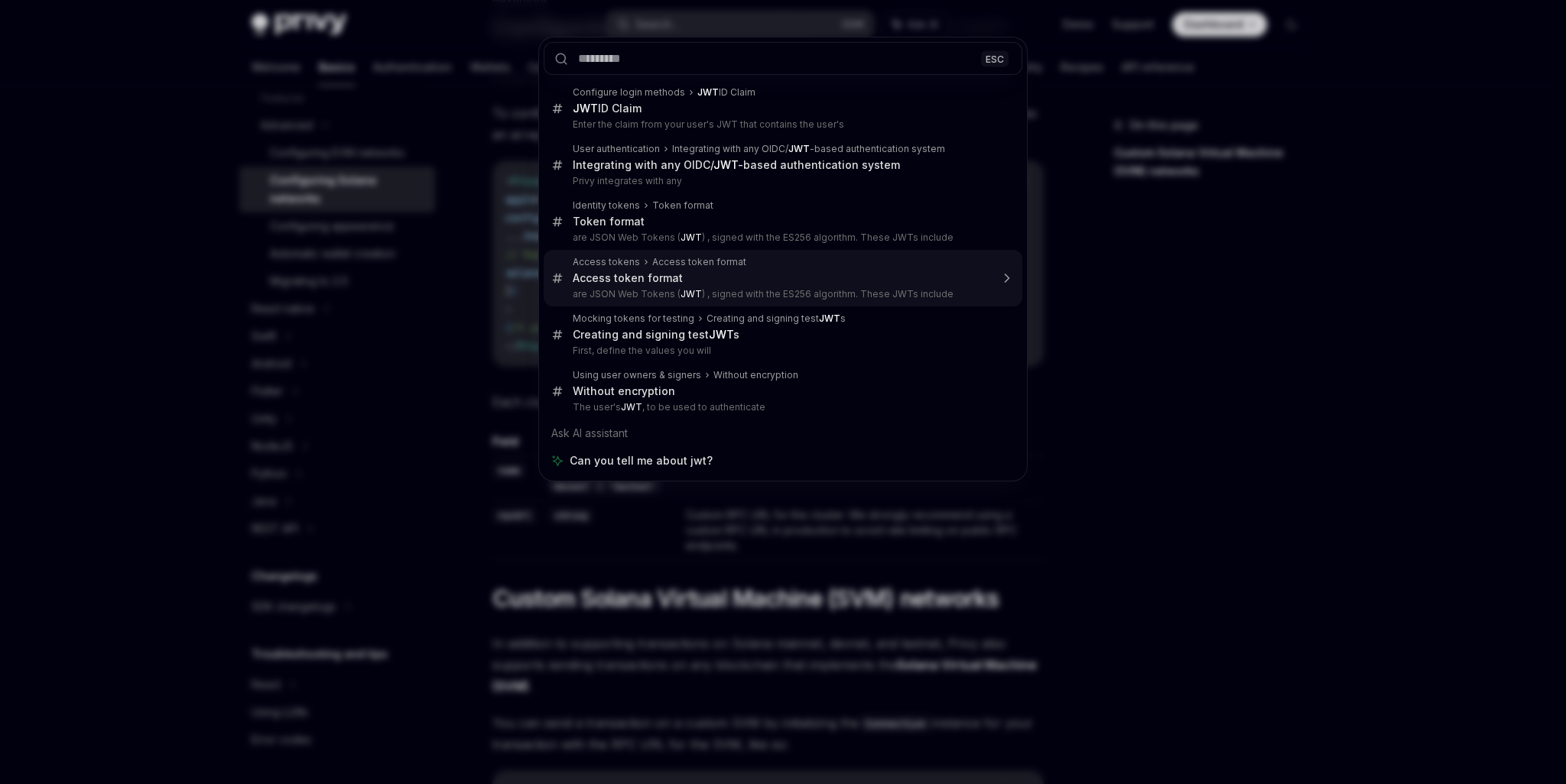
type textarea "*"
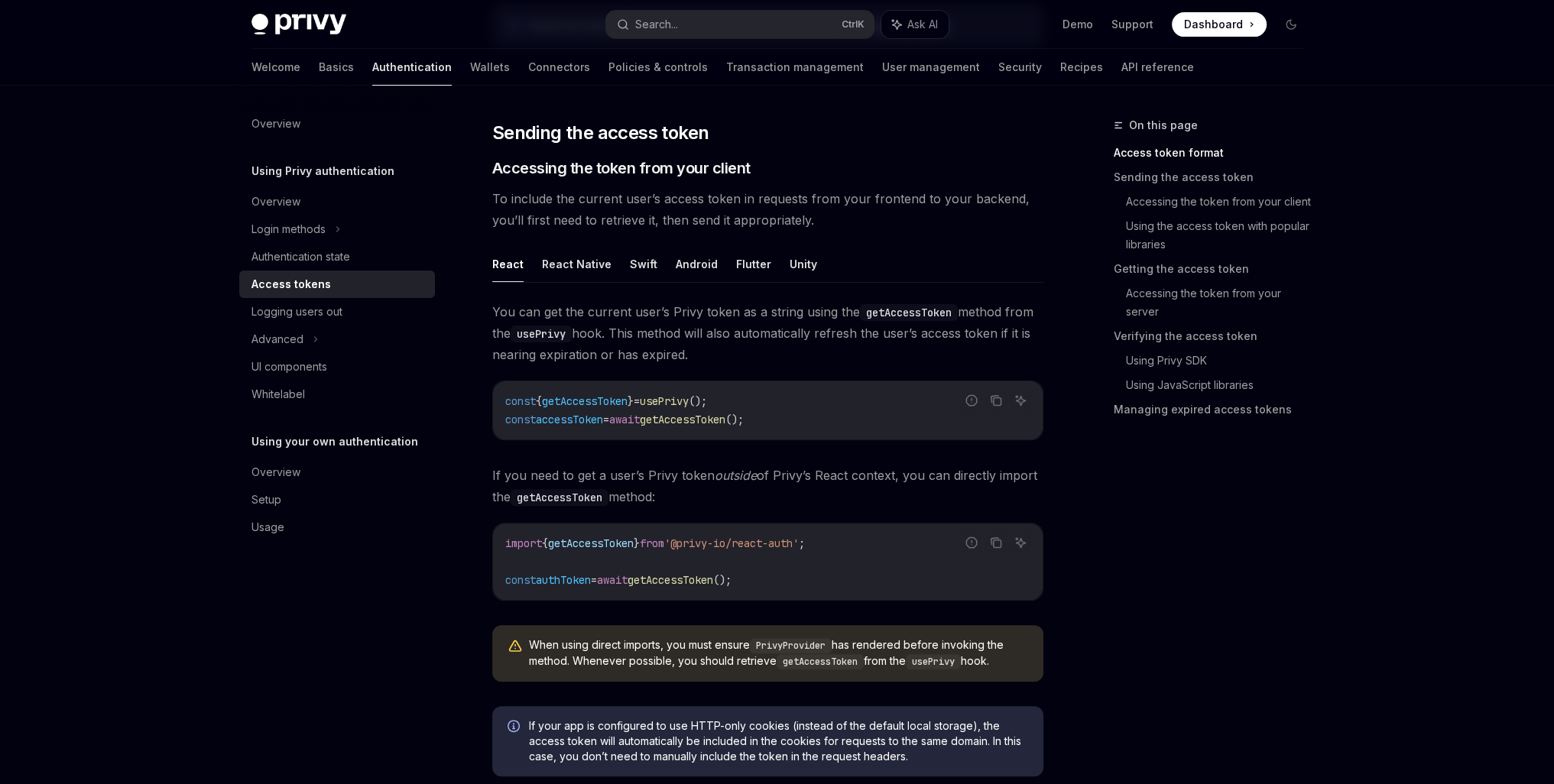
scroll to position [584, 0]
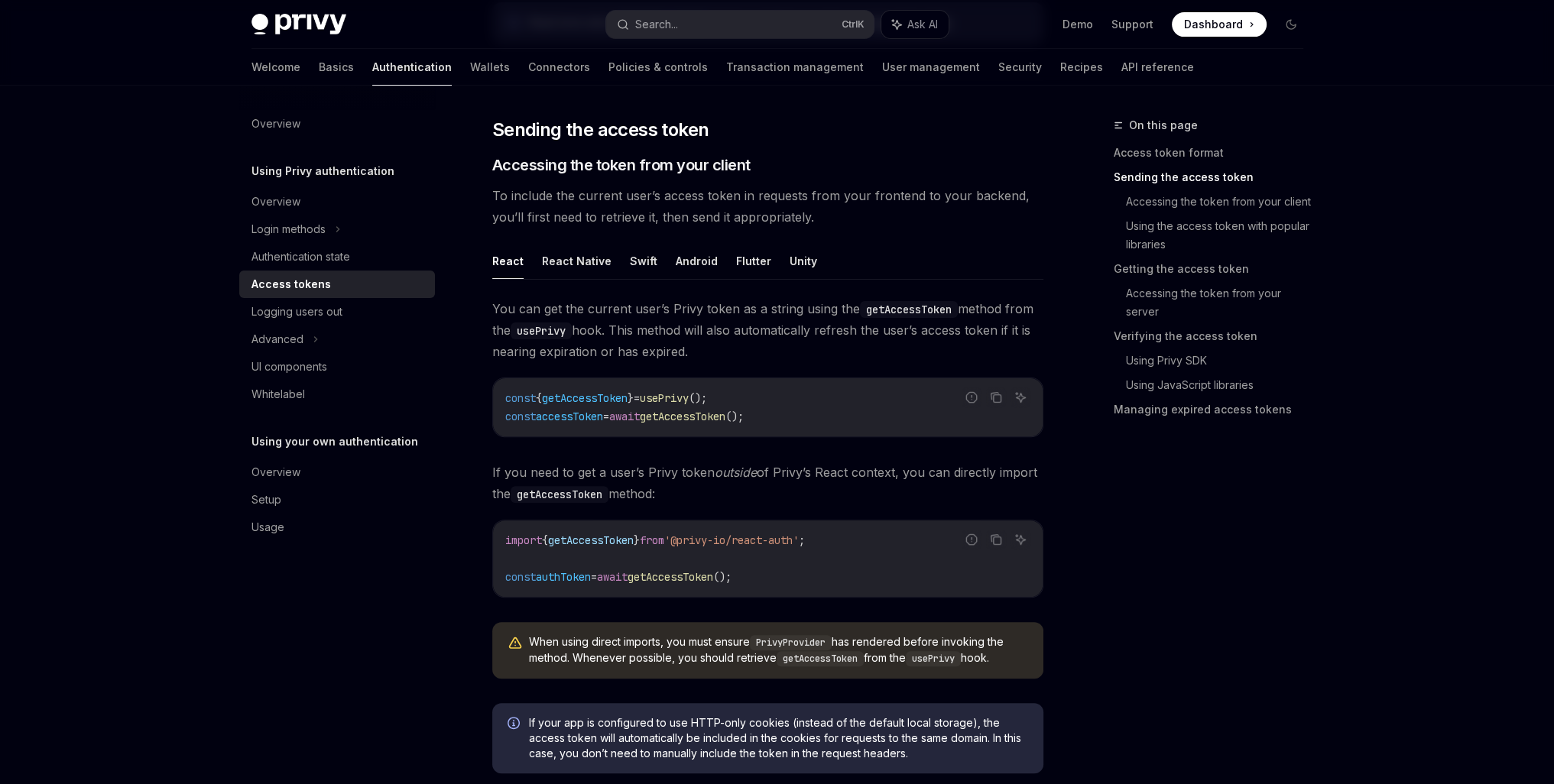
click at [615, 533] on span "getAccessToken" at bounding box center [591, 539] width 85 height 13
copy span "getAccessToken"
